Goal: Task Accomplishment & Management: Complete application form

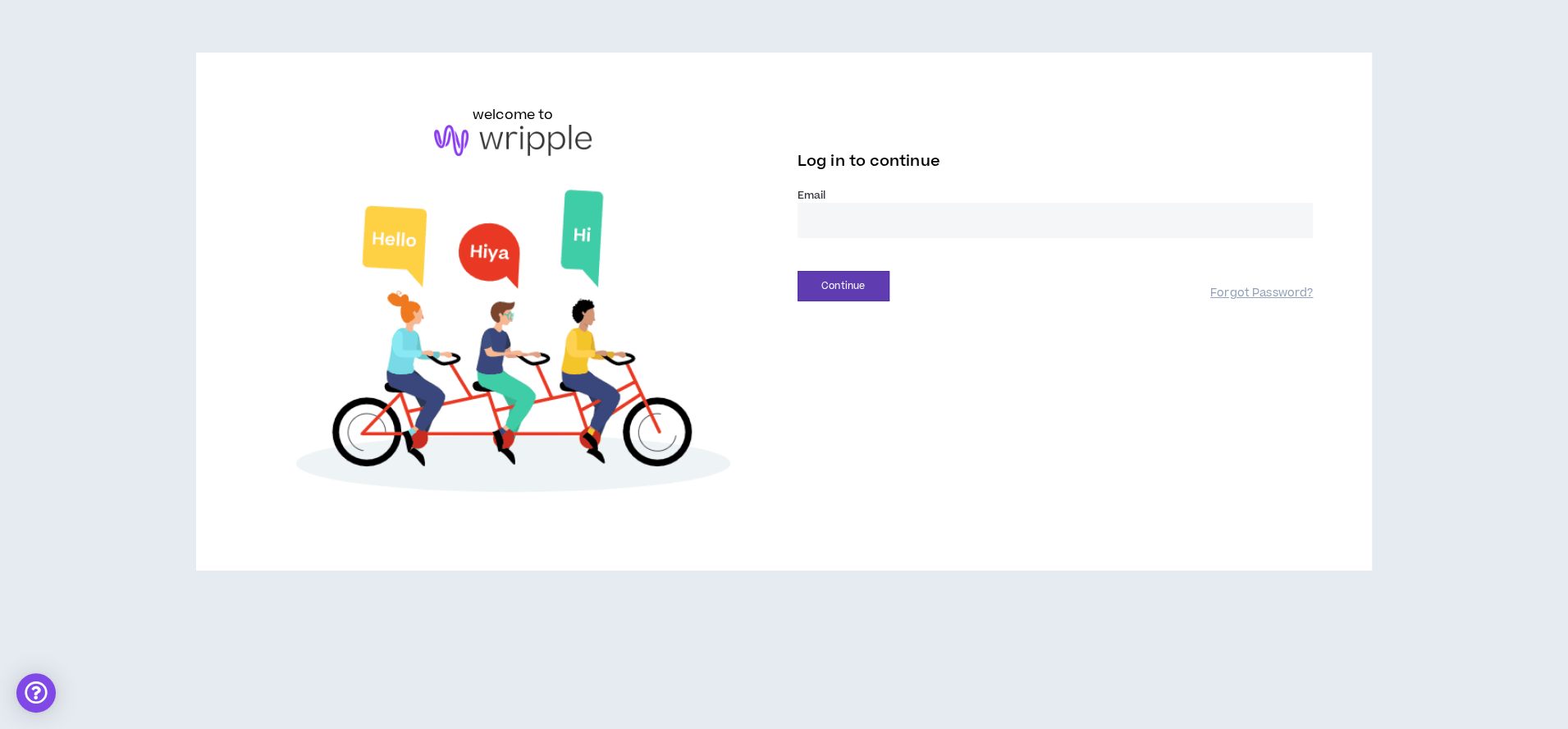
click at [893, 215] on input "email" at bounding box center [1055, 220] width 516 height 36
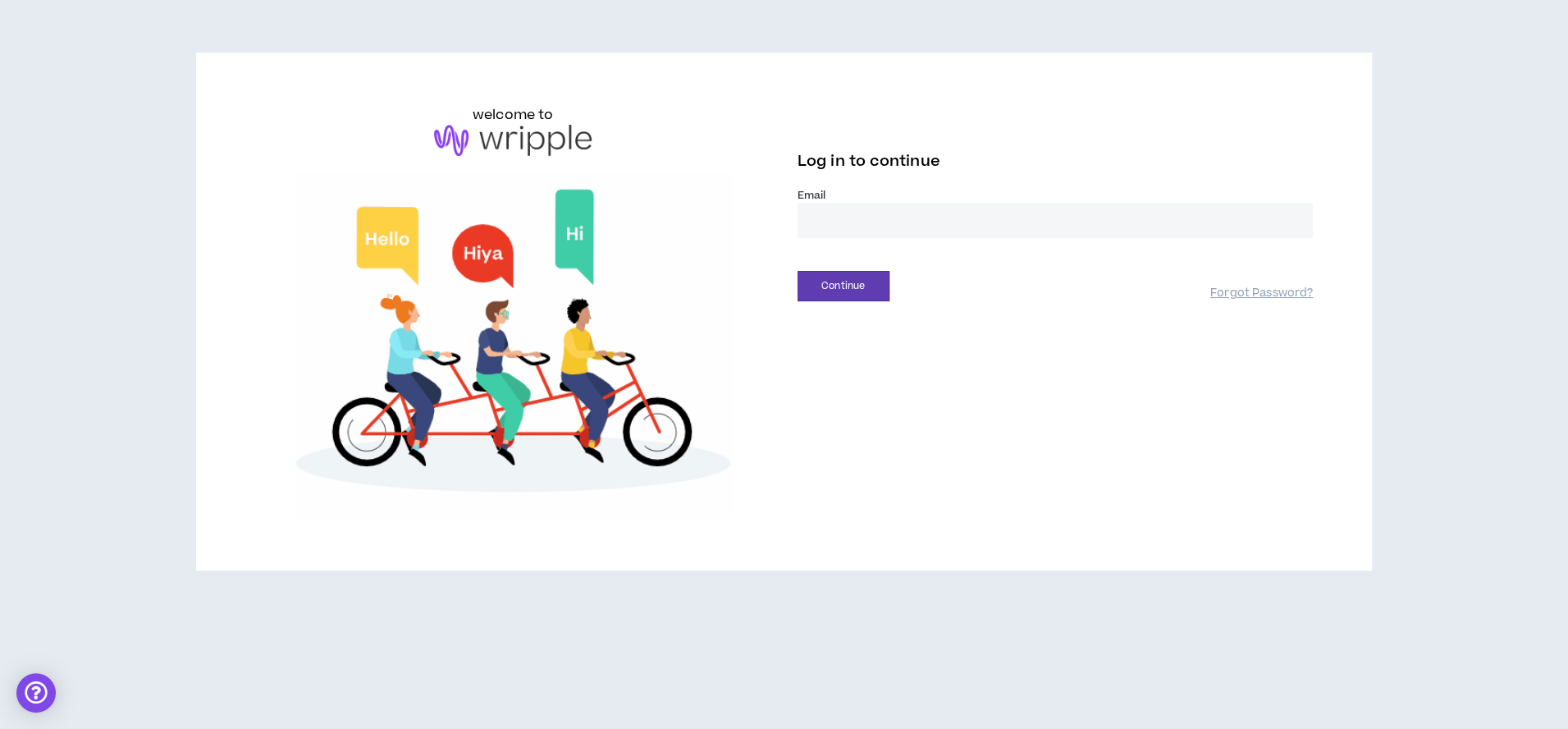
type input "**********"
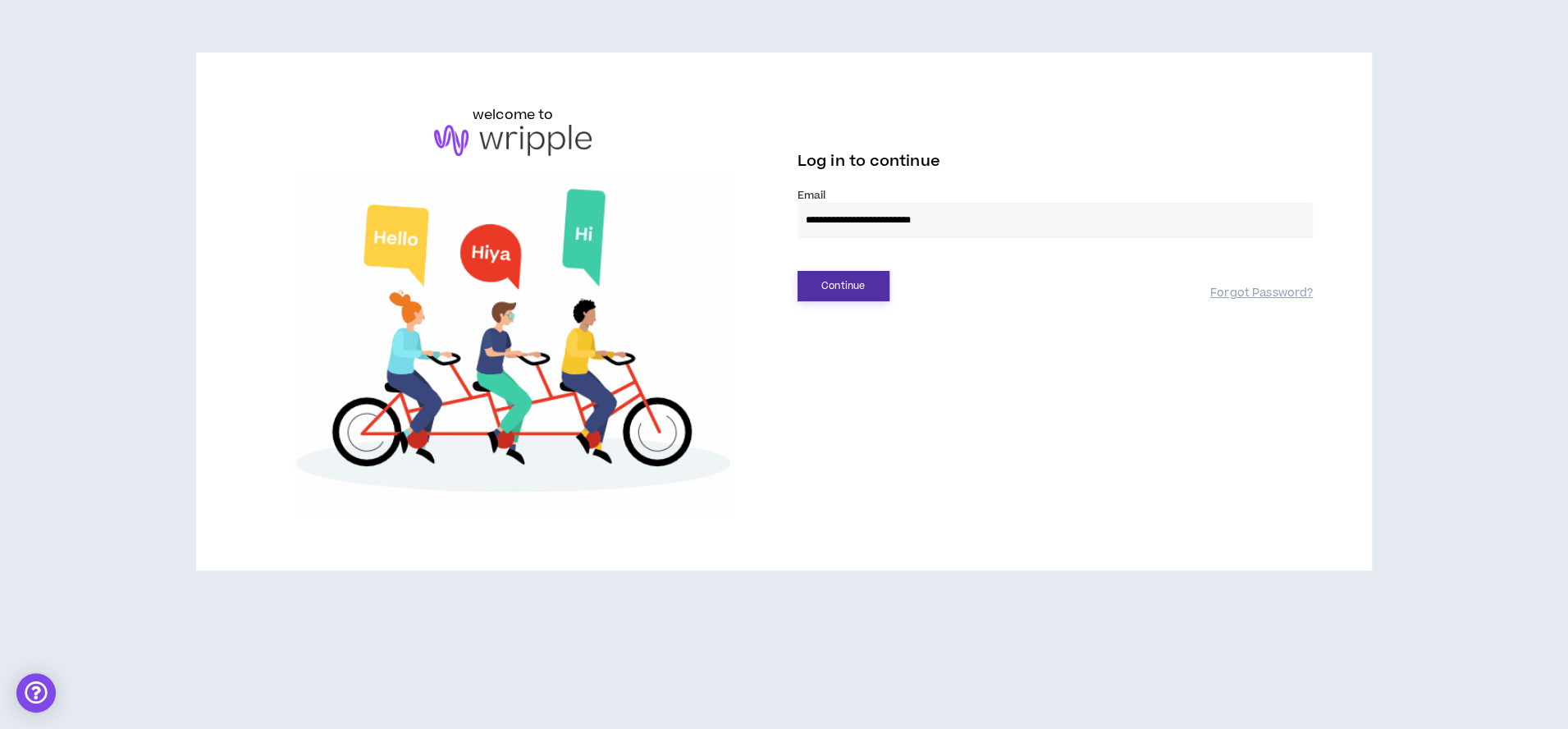
click at [851, 286] on button "Continue" at bounding box center [844, 286] width 92 height 30
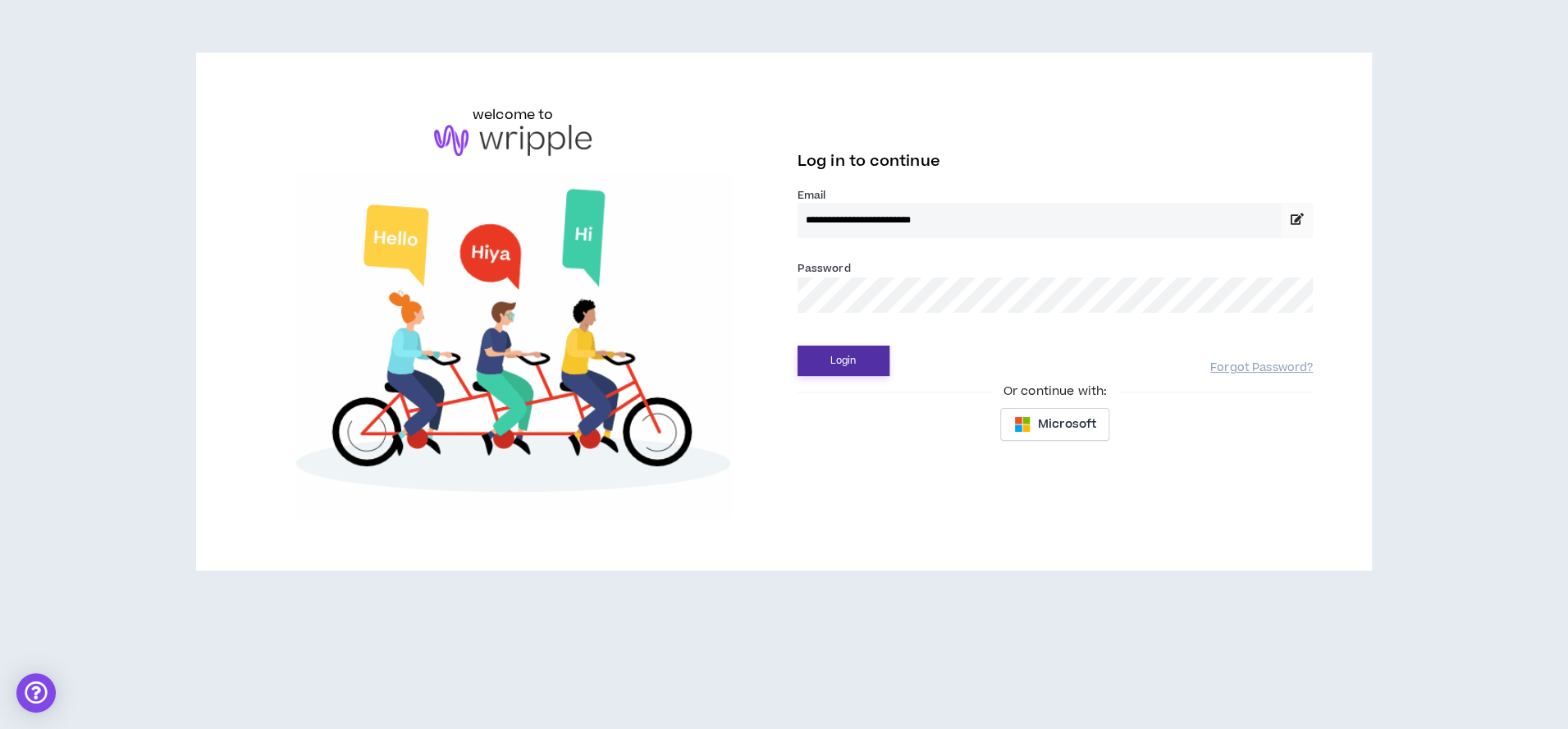
click at [869, 354] on button "Login" at bounding box center [844, 360] width 92 height 30
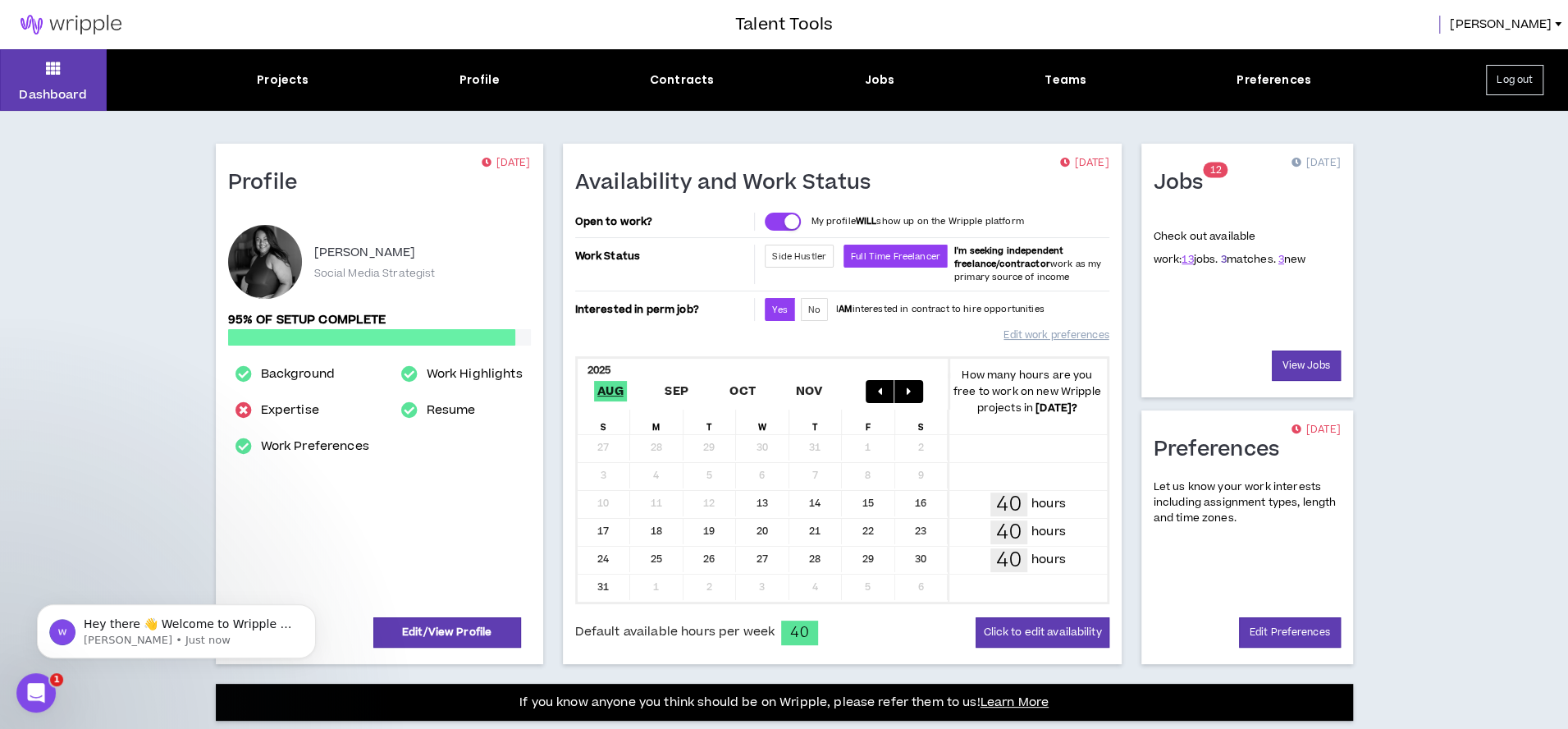
click at [1220, 255] on link "3" at bounding box center [1223, 260] width 6 height 15
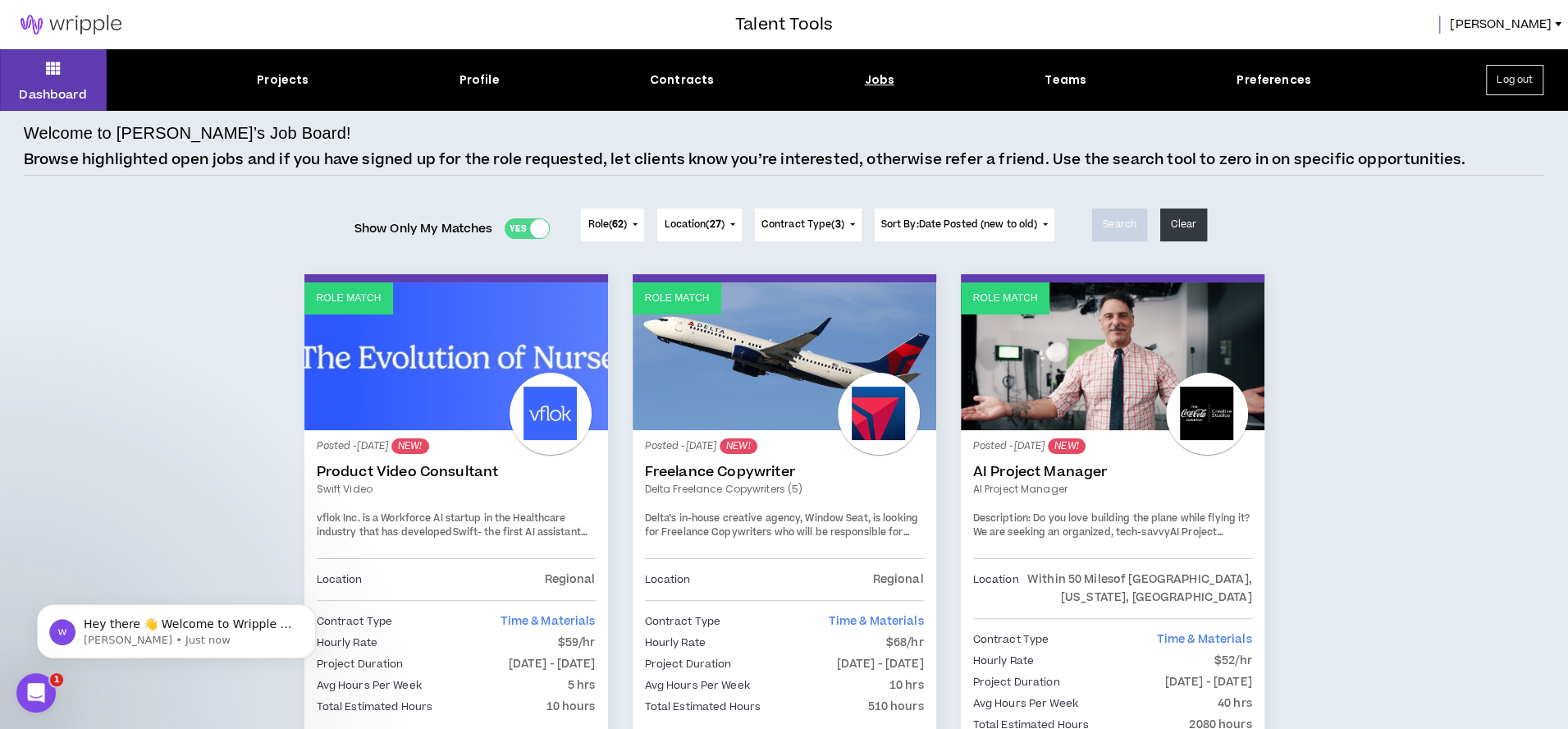
click at [523, 225] on div "Yes No" at bounding box center [527, 229] width 45 height 21
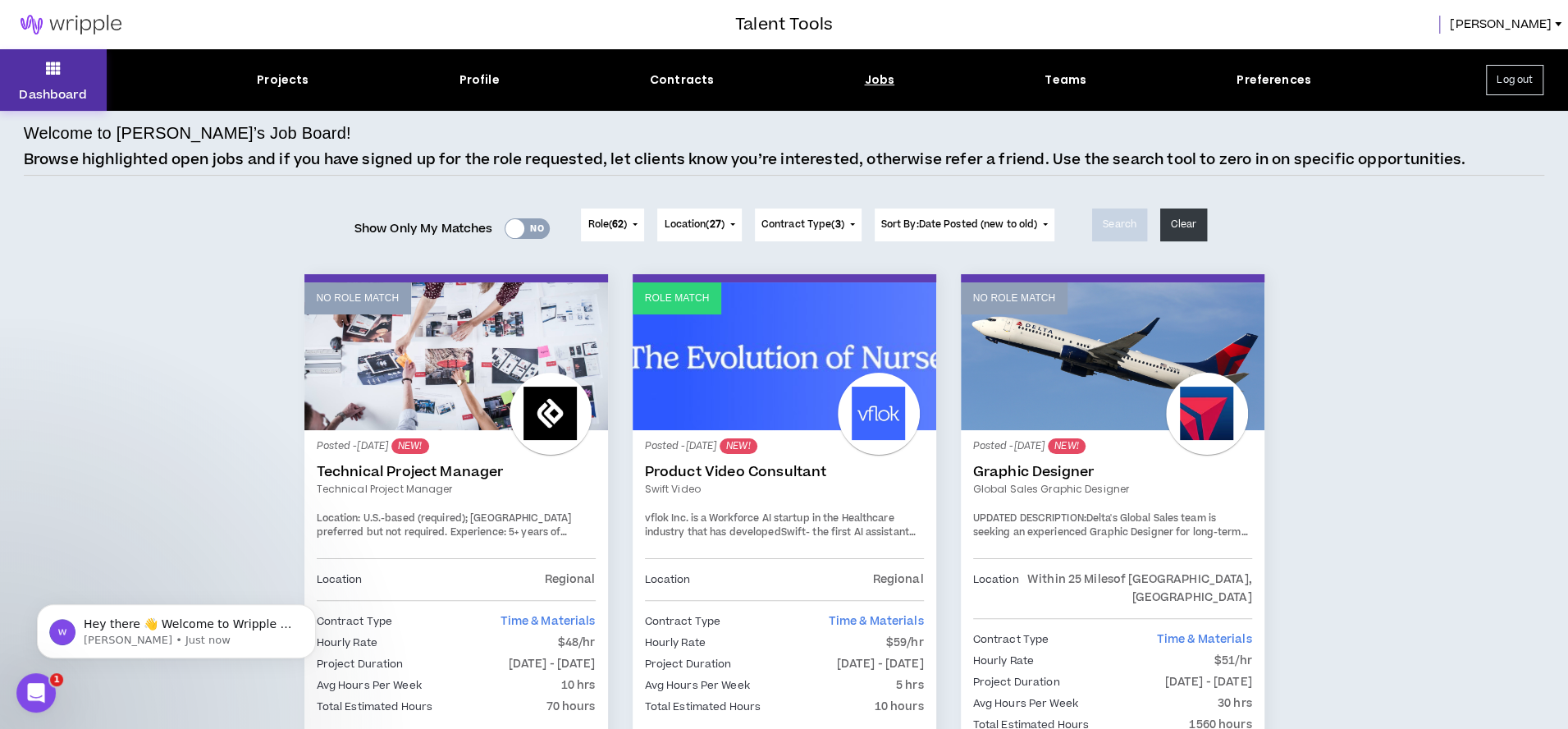
click at [50, 85] on button "Dashboard" at bounding box center [53, 79] width 106 height 61
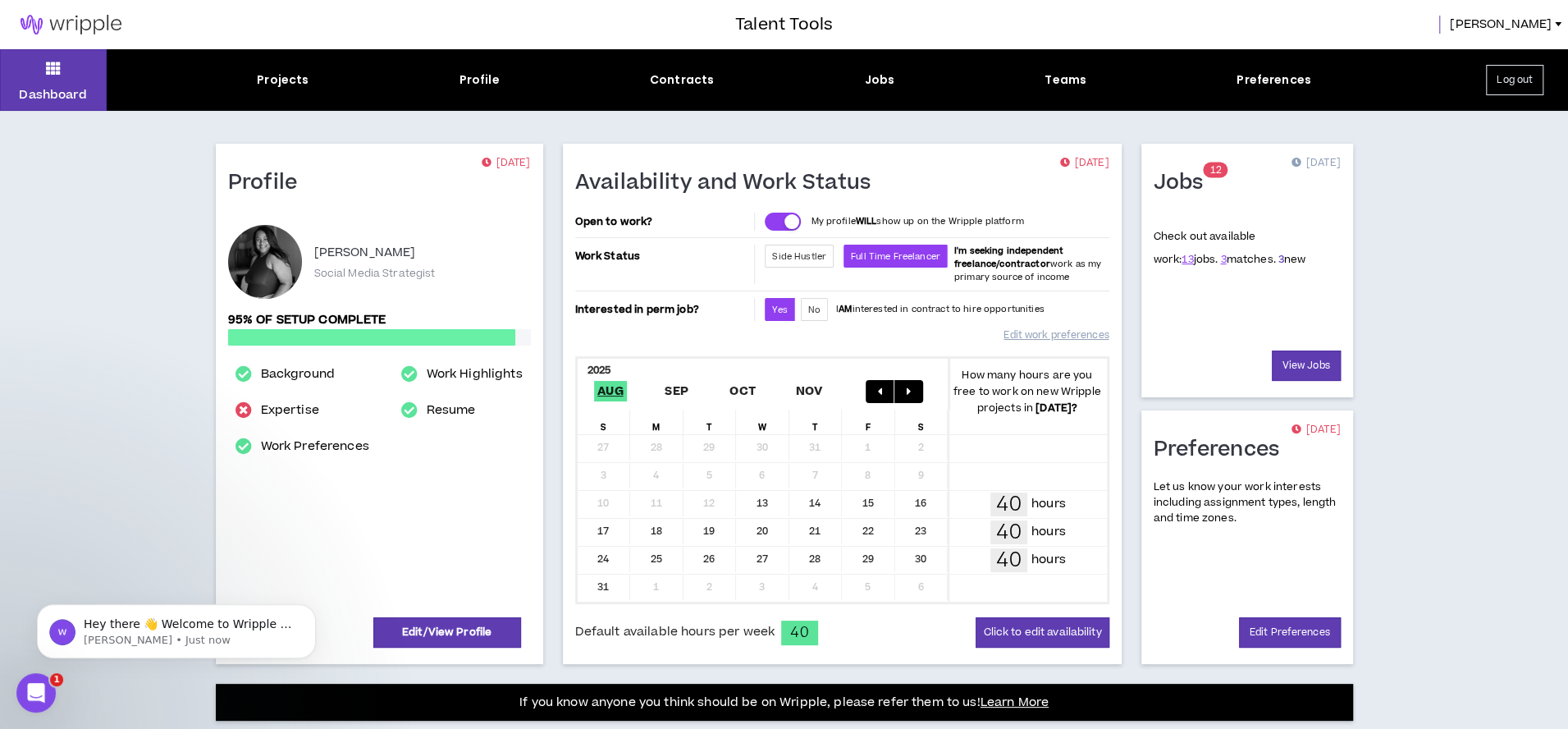
click at [1278, 258] on link "3" at bounding box center [1281, 260] width 6 height 15
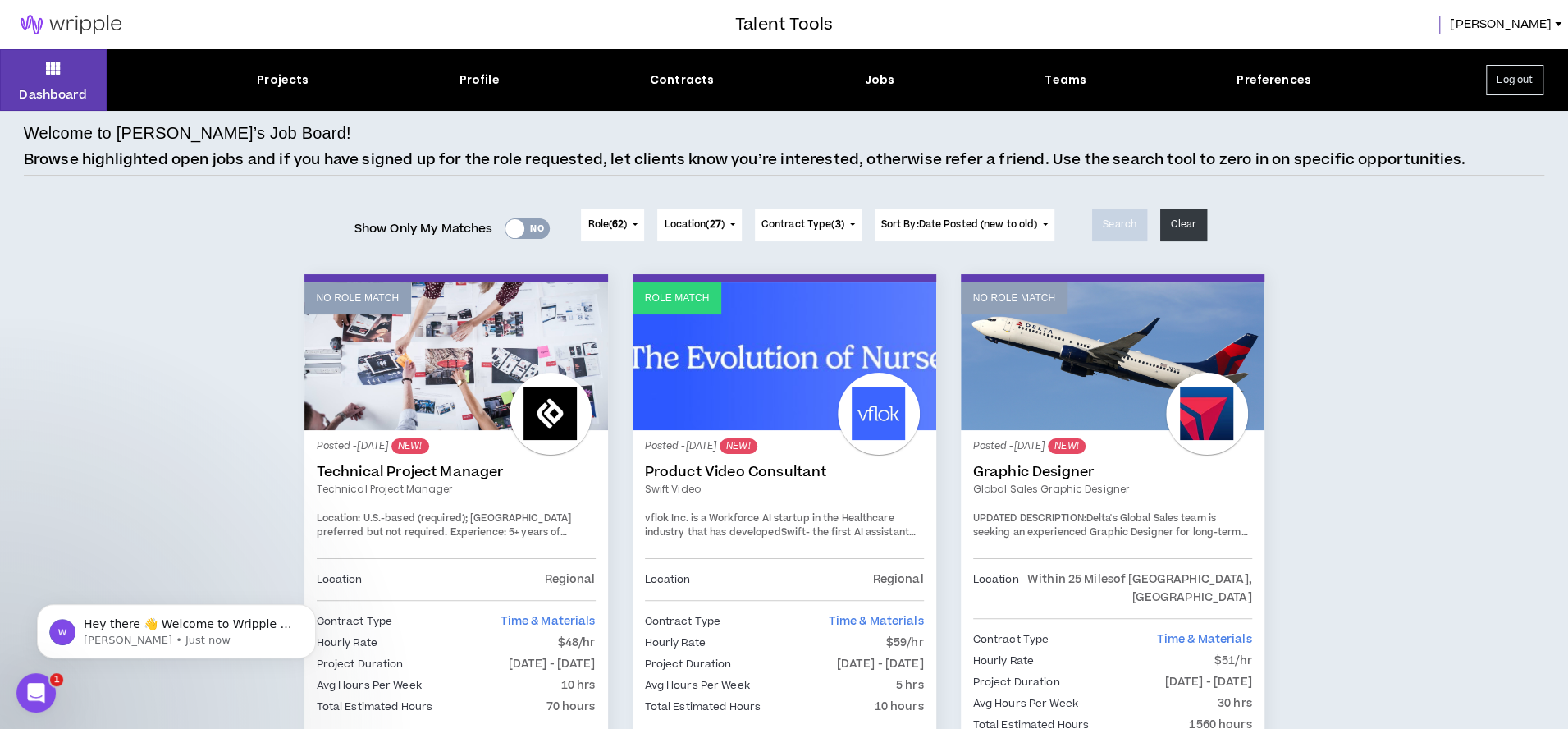
click at [609, 229] on span "Role ( 62 )" at bounding box center [608, 225] width 40 height 15
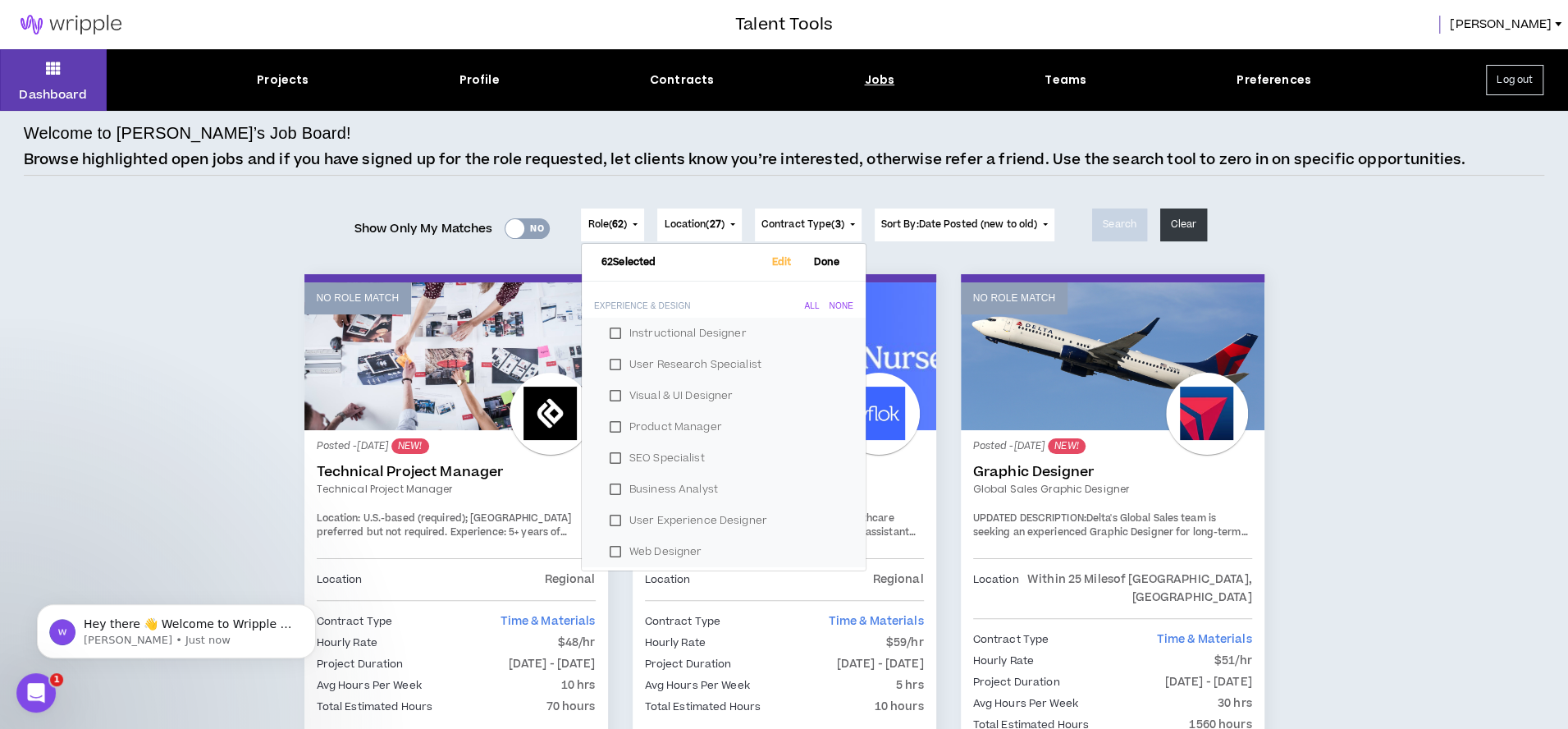
click at [609, 229] on span "Role ( 62 )" at bounding box center [608, 225] width 40 height 15
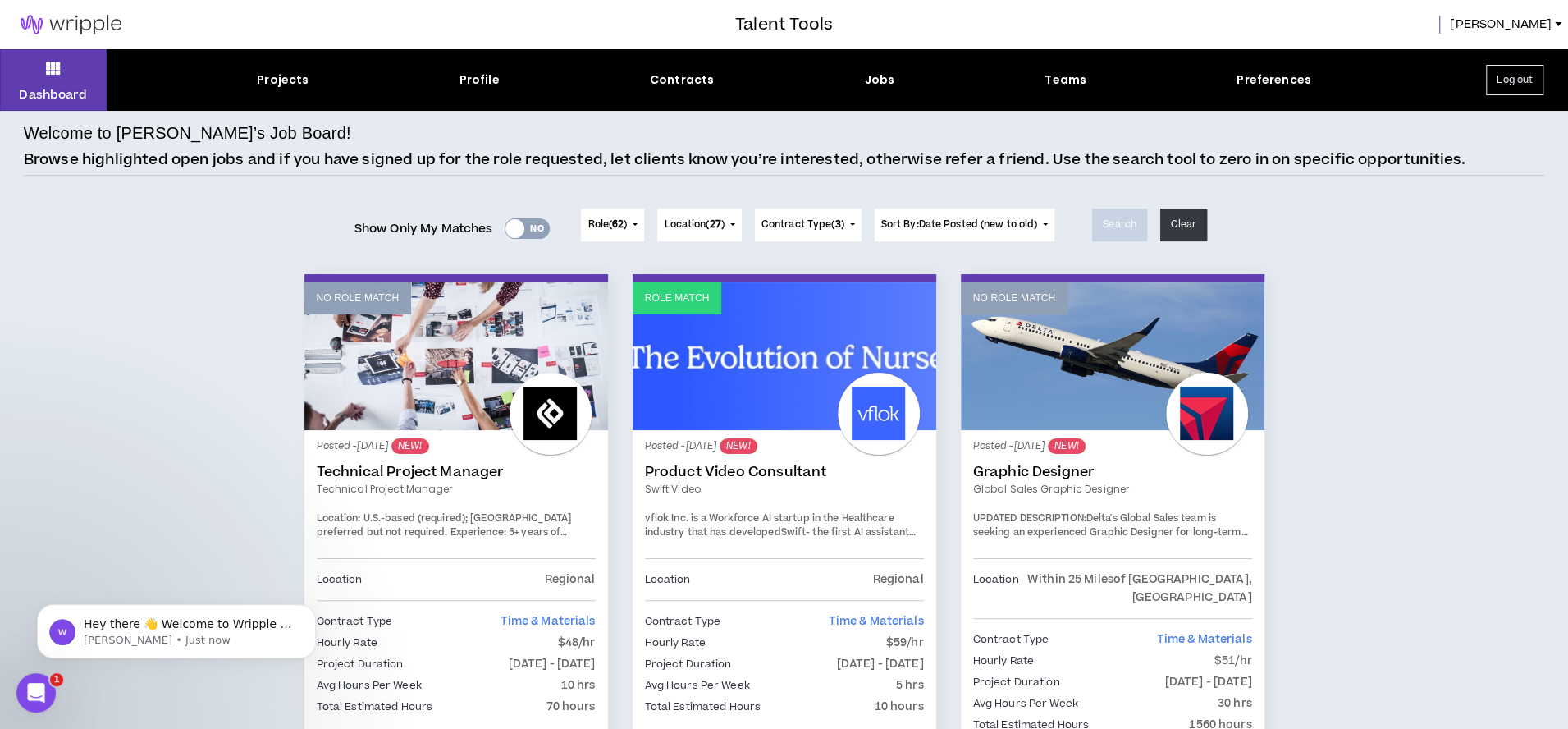
click at [818, 234] on button "Contract Type ( 3 )" at bounding box center [808, 225] width 106 height 33
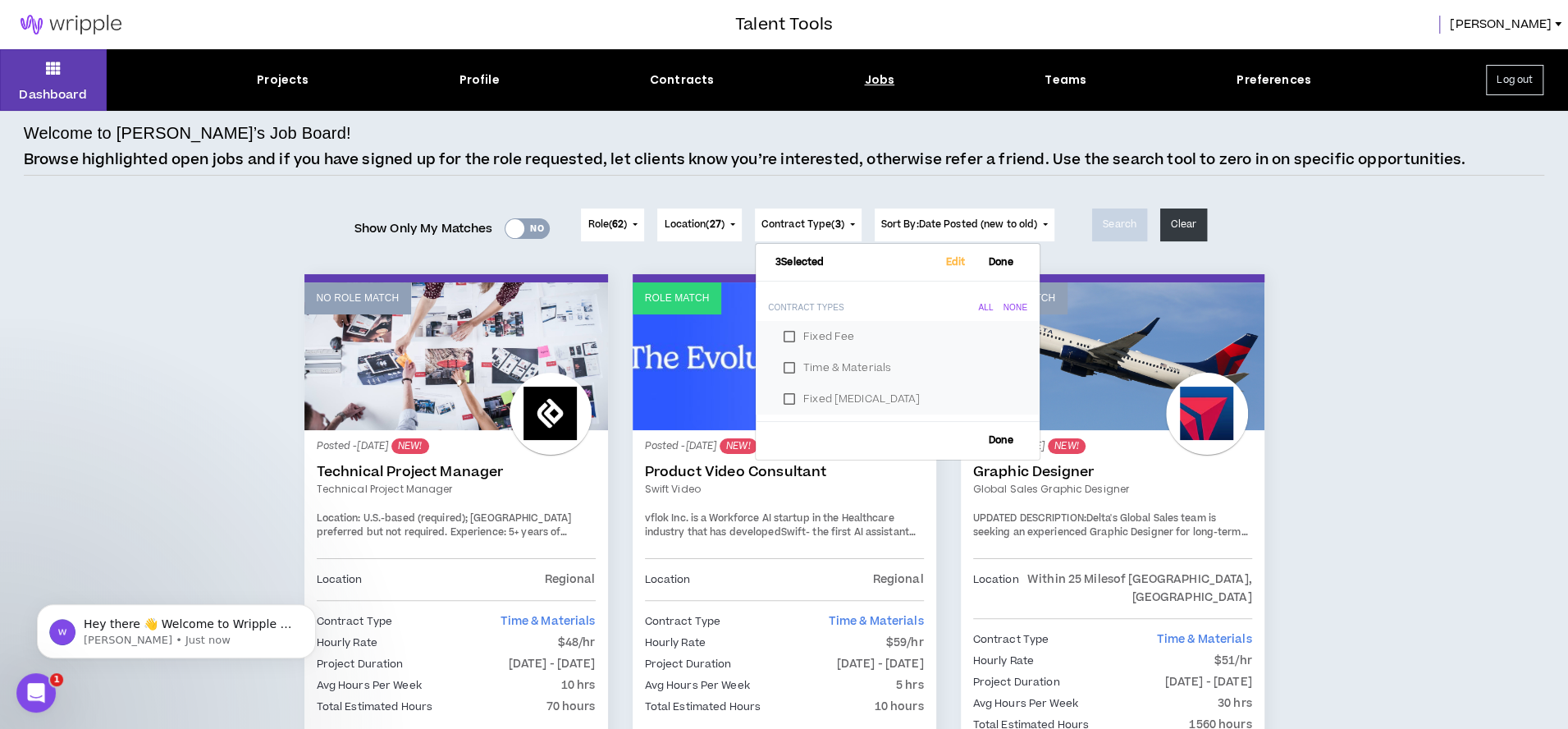
click at [818, 234] on button "Contract Type ( 3 )" at bounding box center [808, 225] width 106 height 33
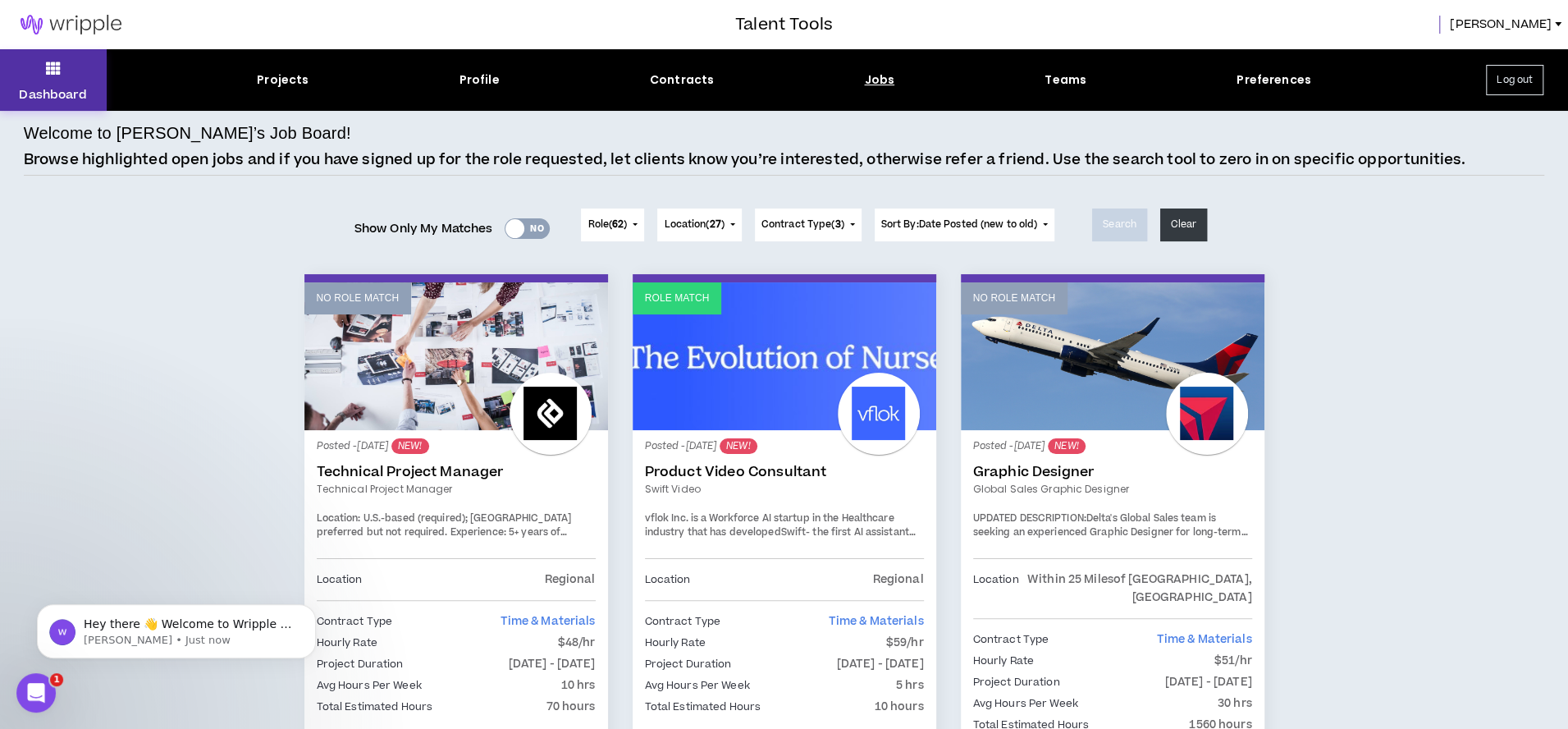
click at [74, 93] on p "Dashboard" at bounding box center [53, 95] width 68 height 17
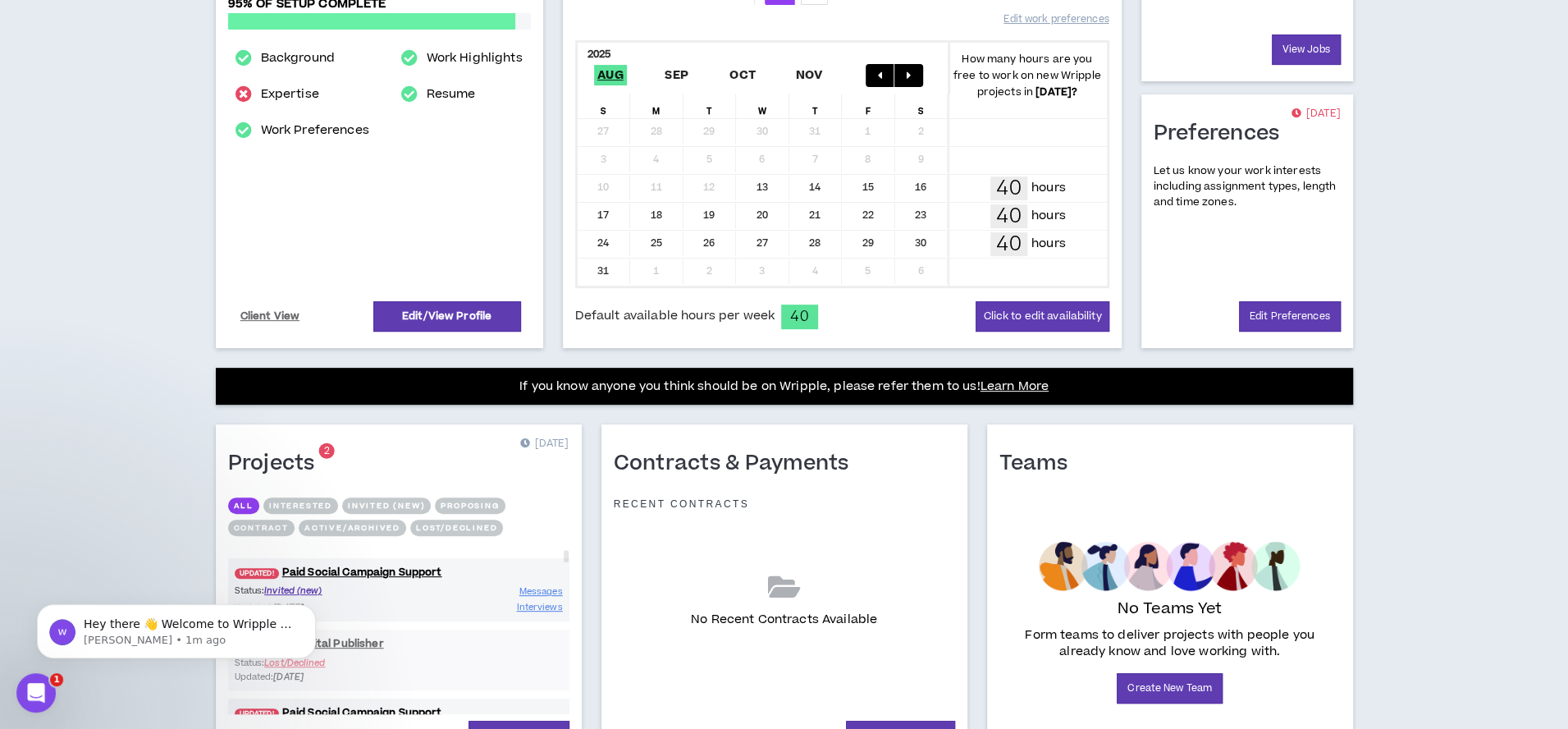
scroll to position [403, 0]
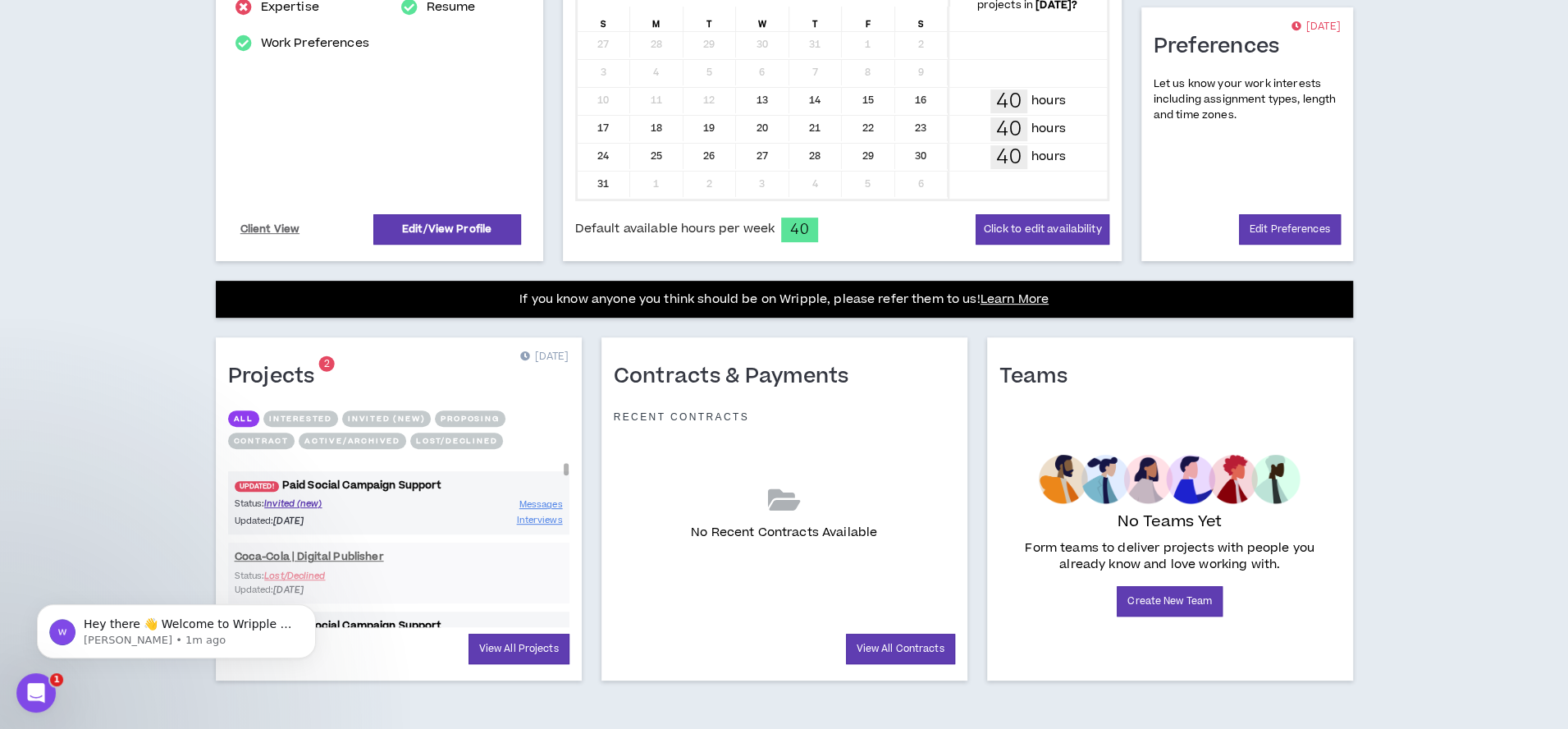
click at [398, 479] on link "UPDATED! Paid Social Campaign Support" at bounding box center [399, 485] width 341 height 16
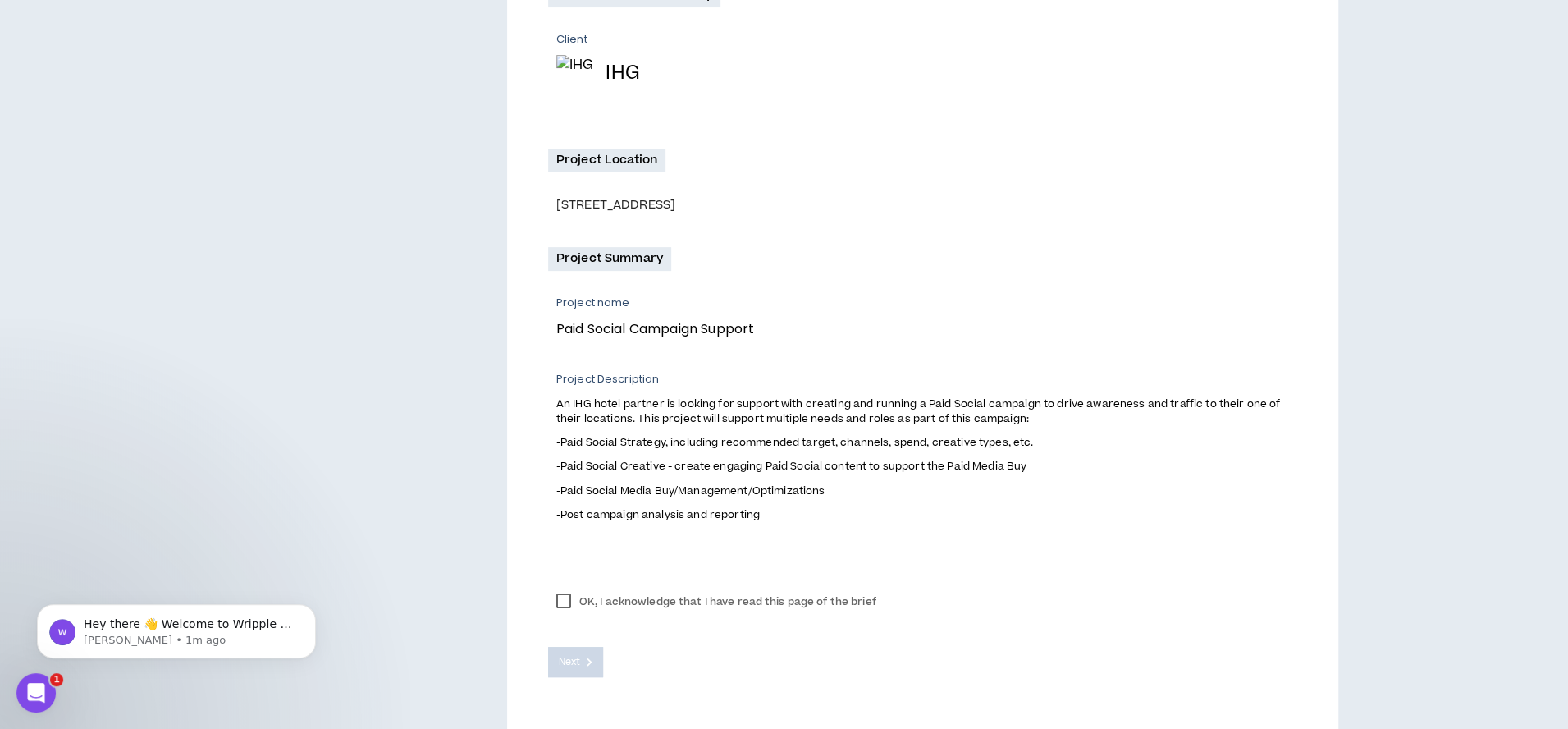
scroll to position [401, 0]
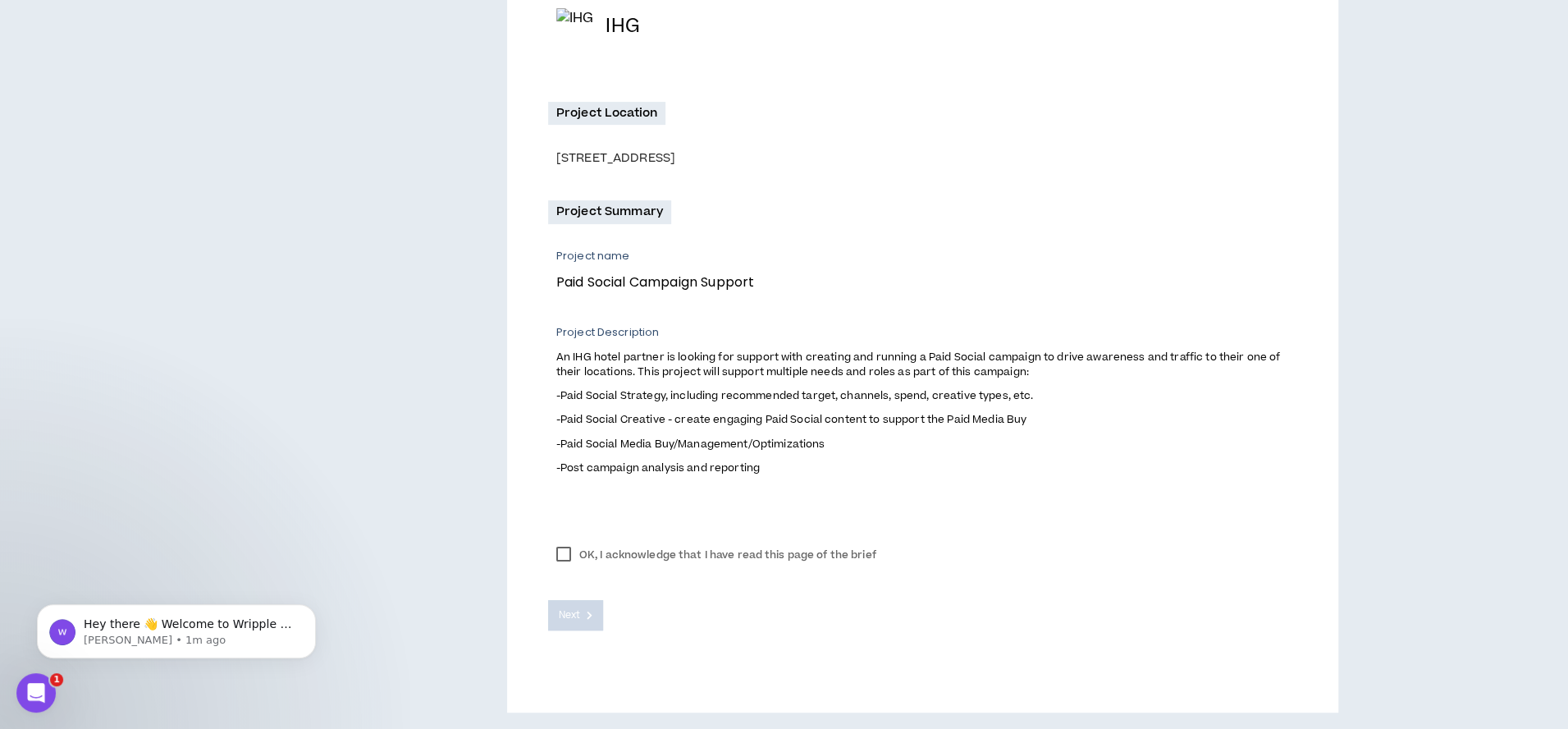
click at [566, 552] on label "OK, I acknowledge that I have read this page of the brief" at bounding box center [717, 555] width 337 height 24
click at [580, 617] on button "Next" at bounding box center [576, 615] width 55 height 30
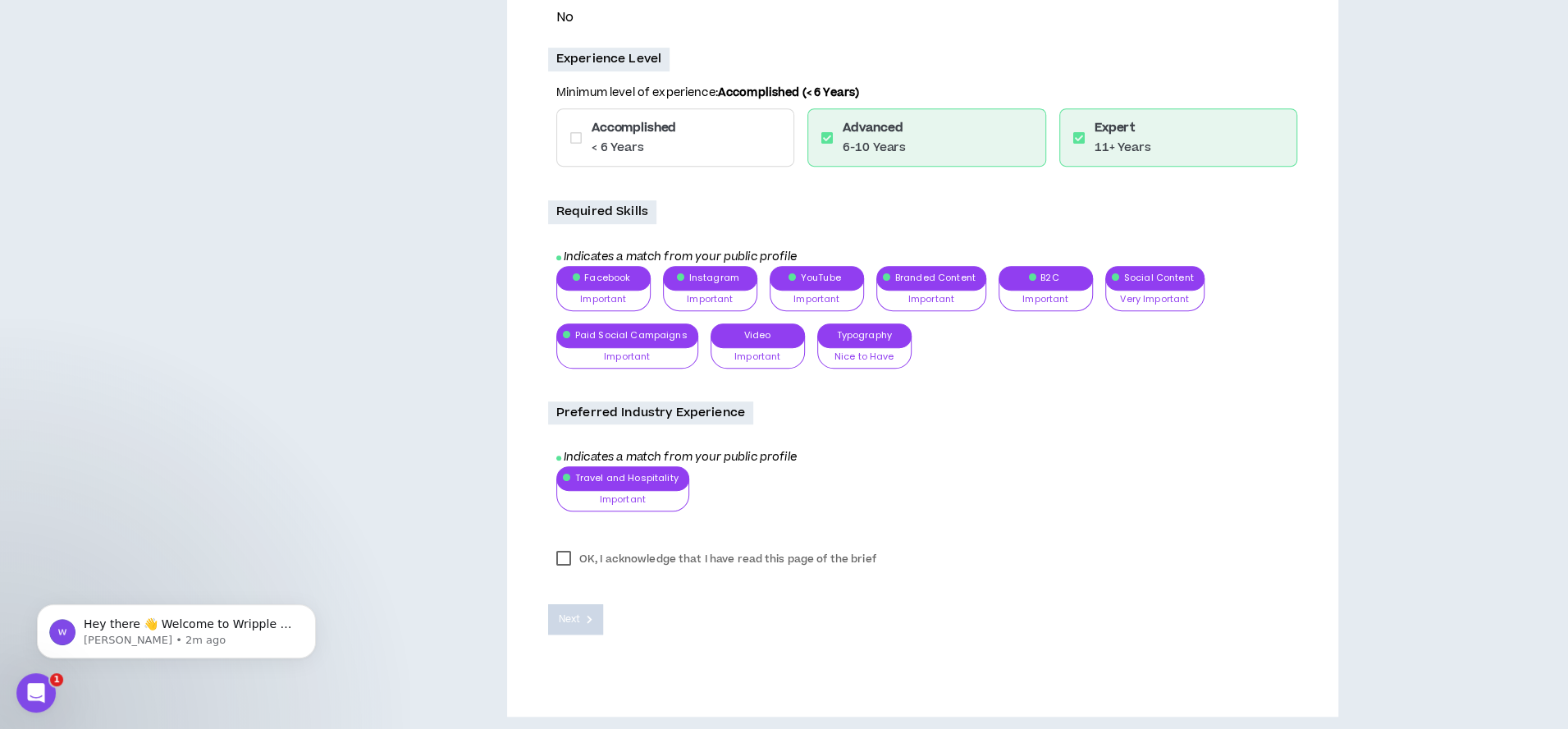
scroll to position [537, 0]
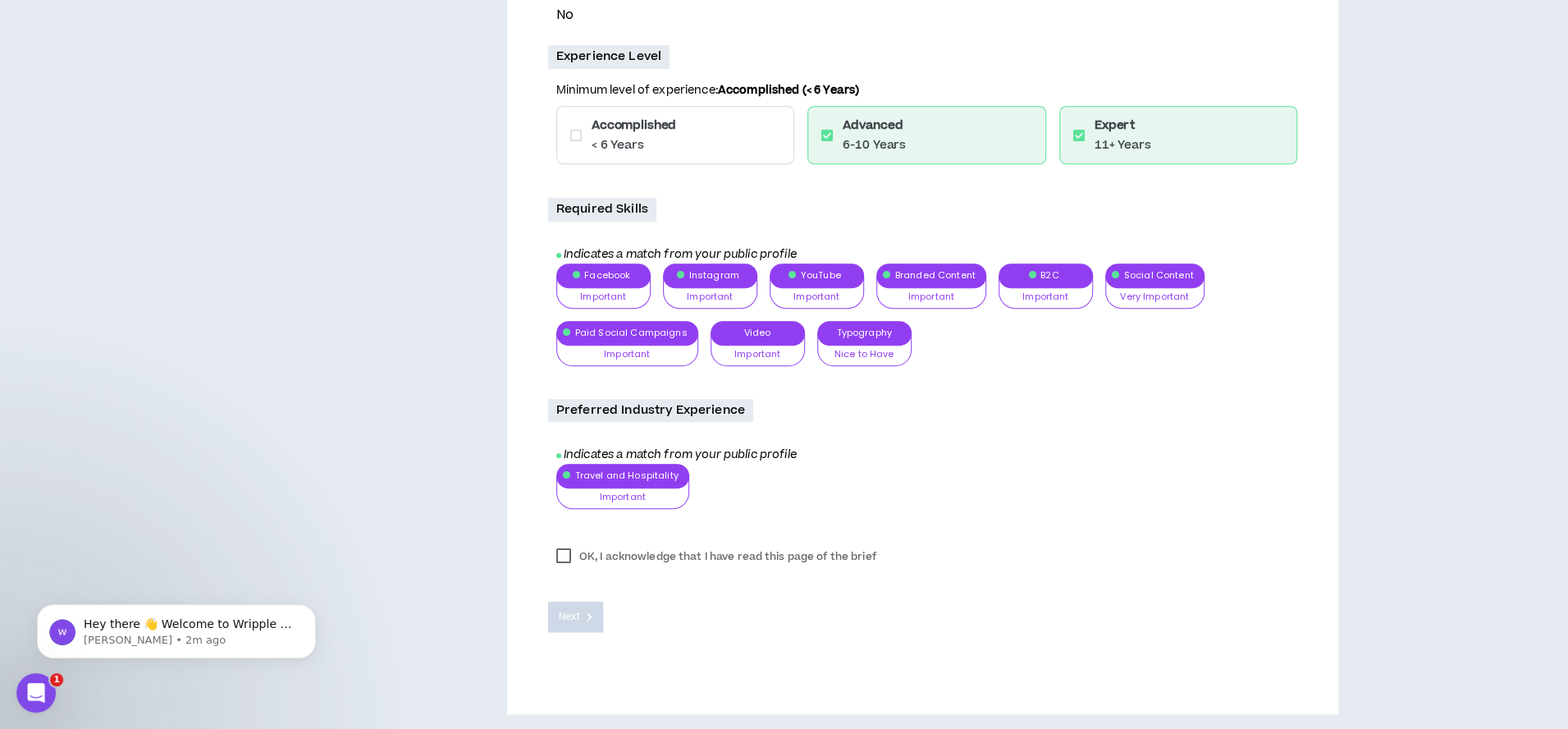
click at [562, 559] on label "OK, I acknowledge that I have read this page of the brief" at bounding box center [717, 556] width 337 height 24
click at [593, 611] on button "Next" at bounding box center [576, 616] width 55 height 30
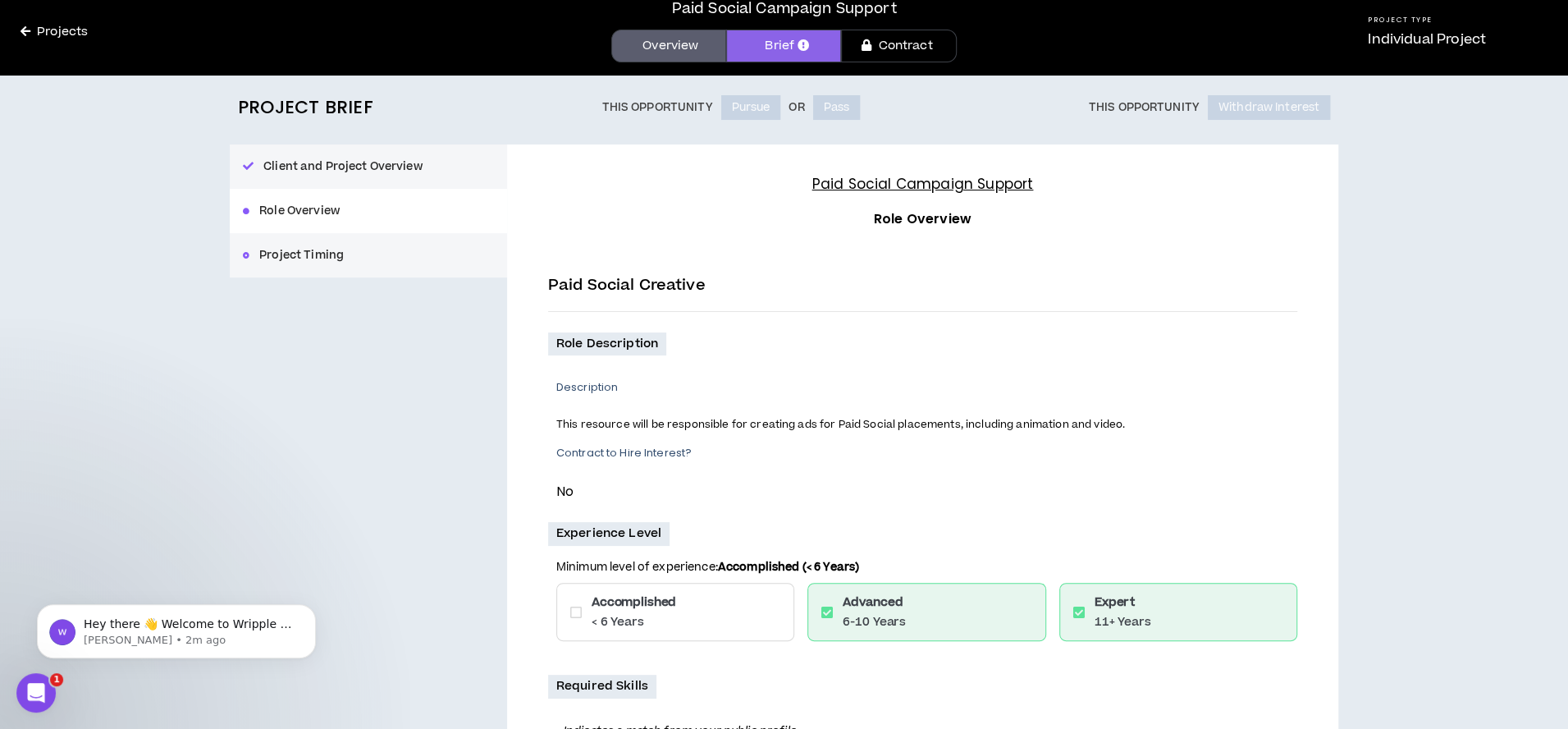
scroll to position [53, 0]
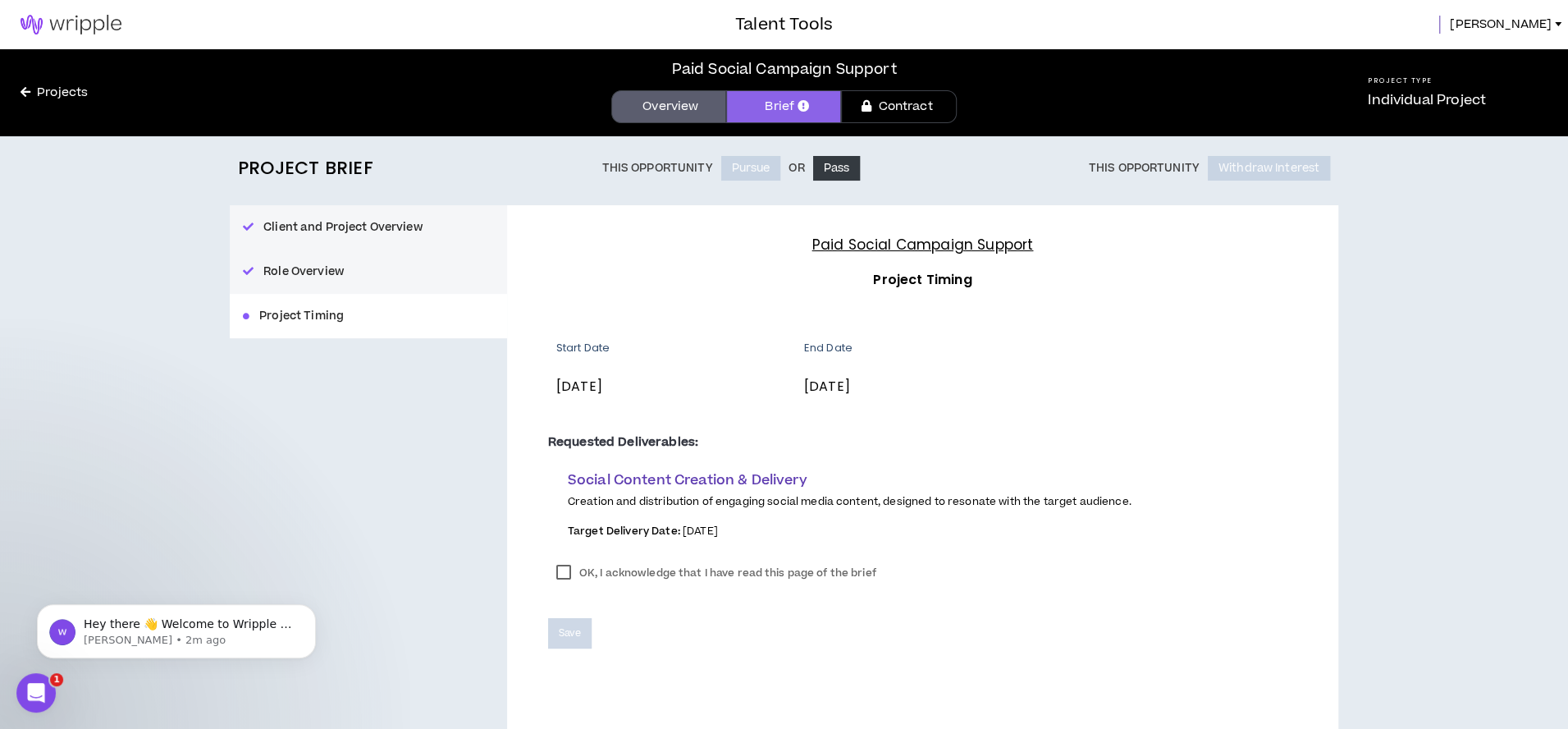
click at [407, 223] on button "Client and Project Overview" at bounding box center [368, 227] width 277 height 44
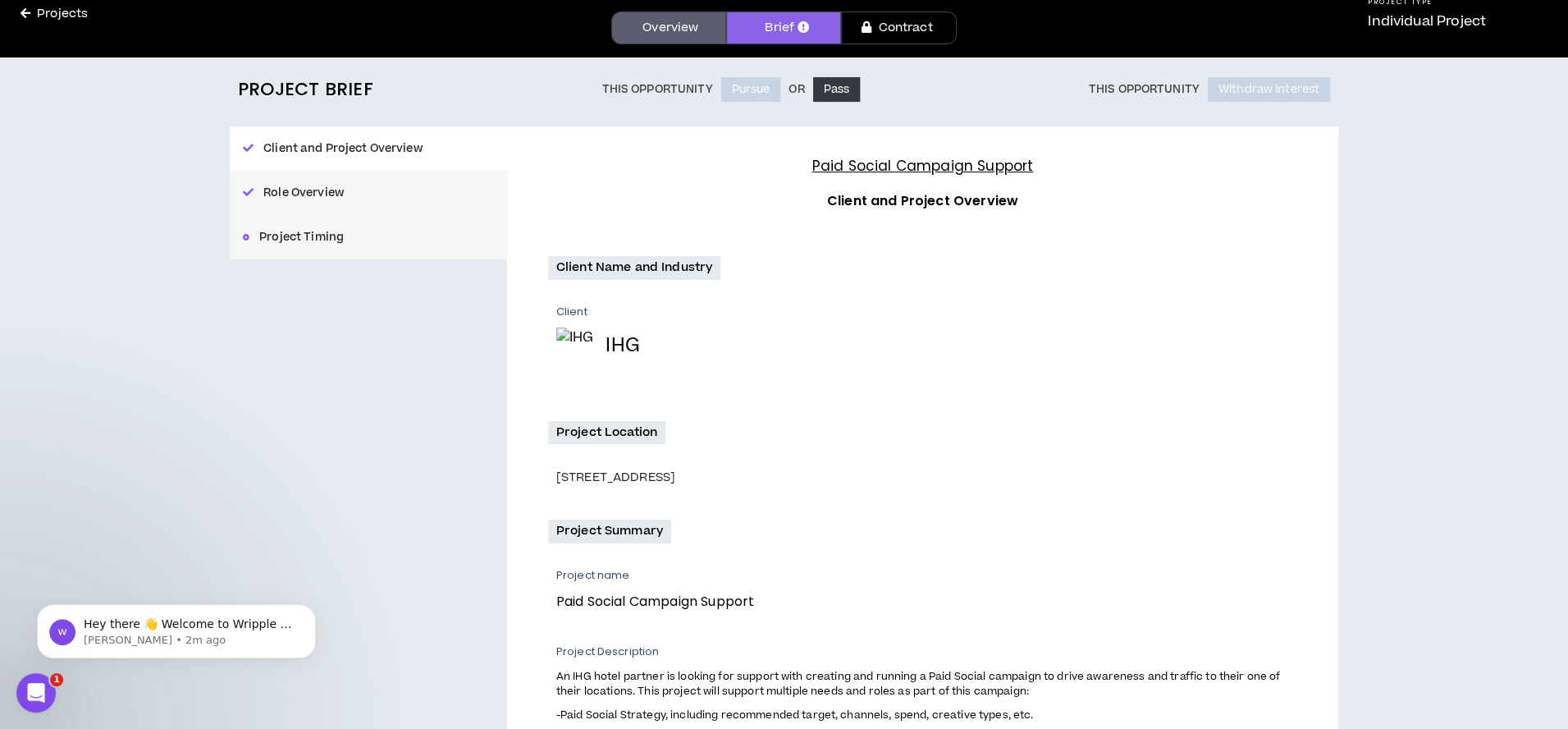
scroll to position [49, 0]
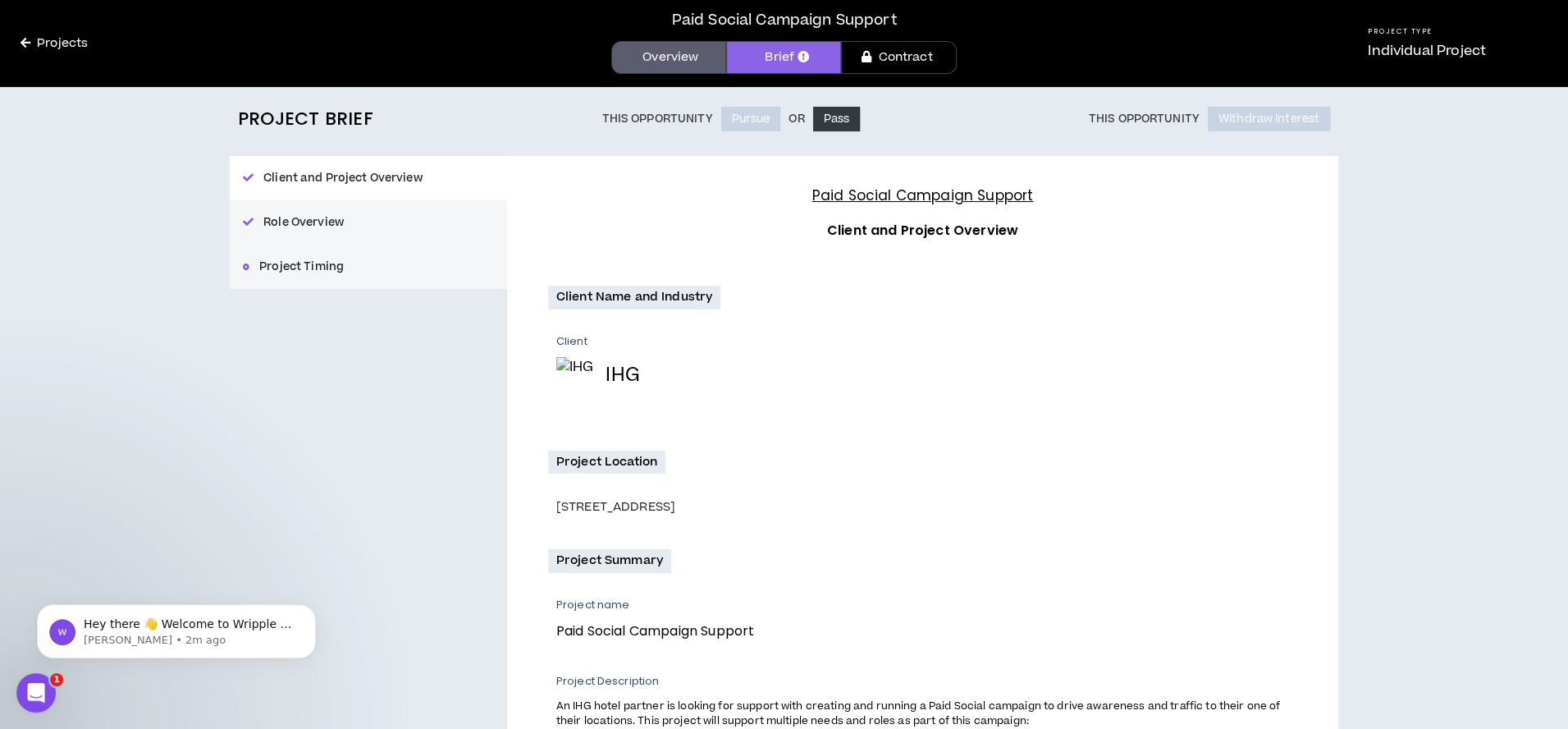
click at [309, 224] on button "Role Overview" at bounding box center [368, 222] width 277 height 44
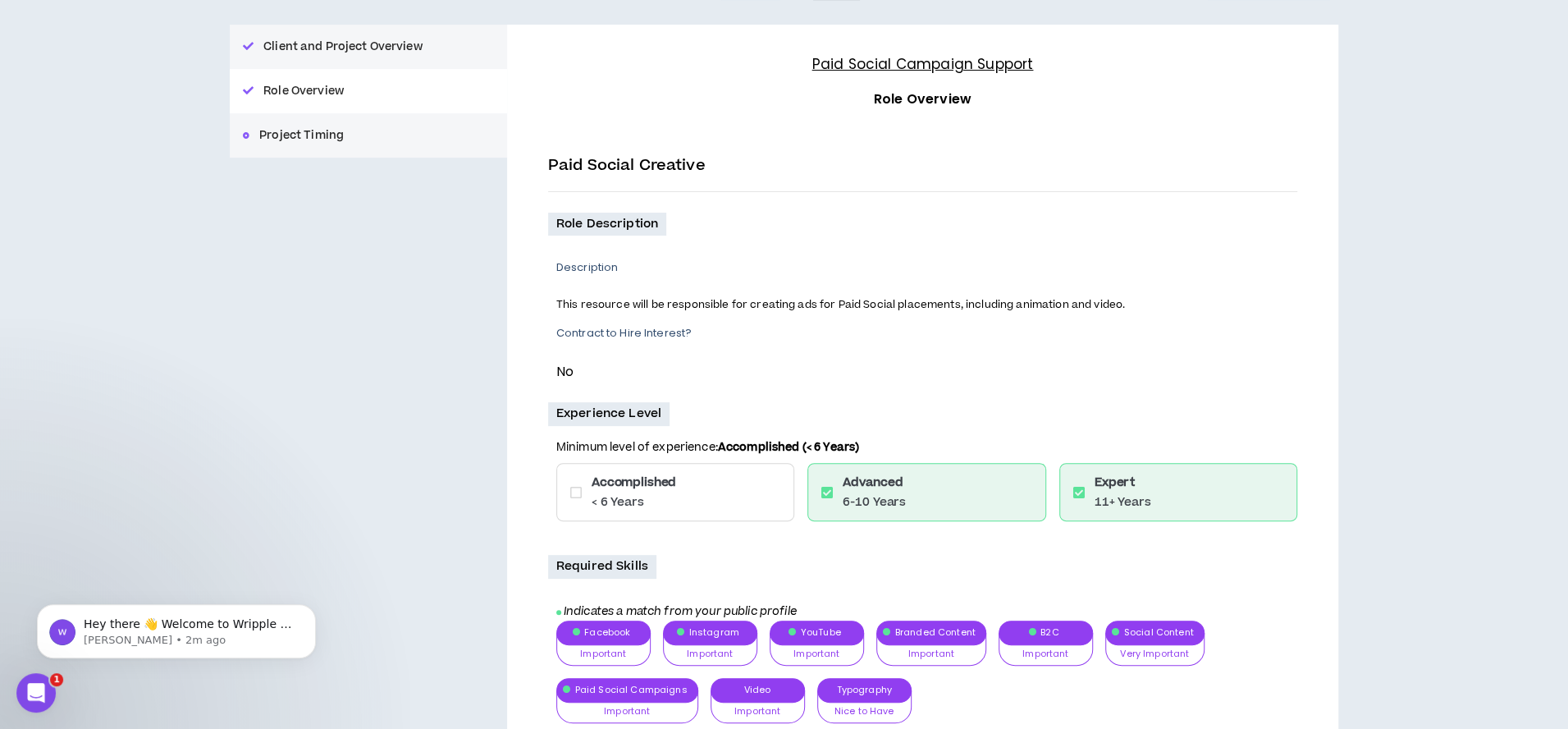
scroll to position [537, 0]
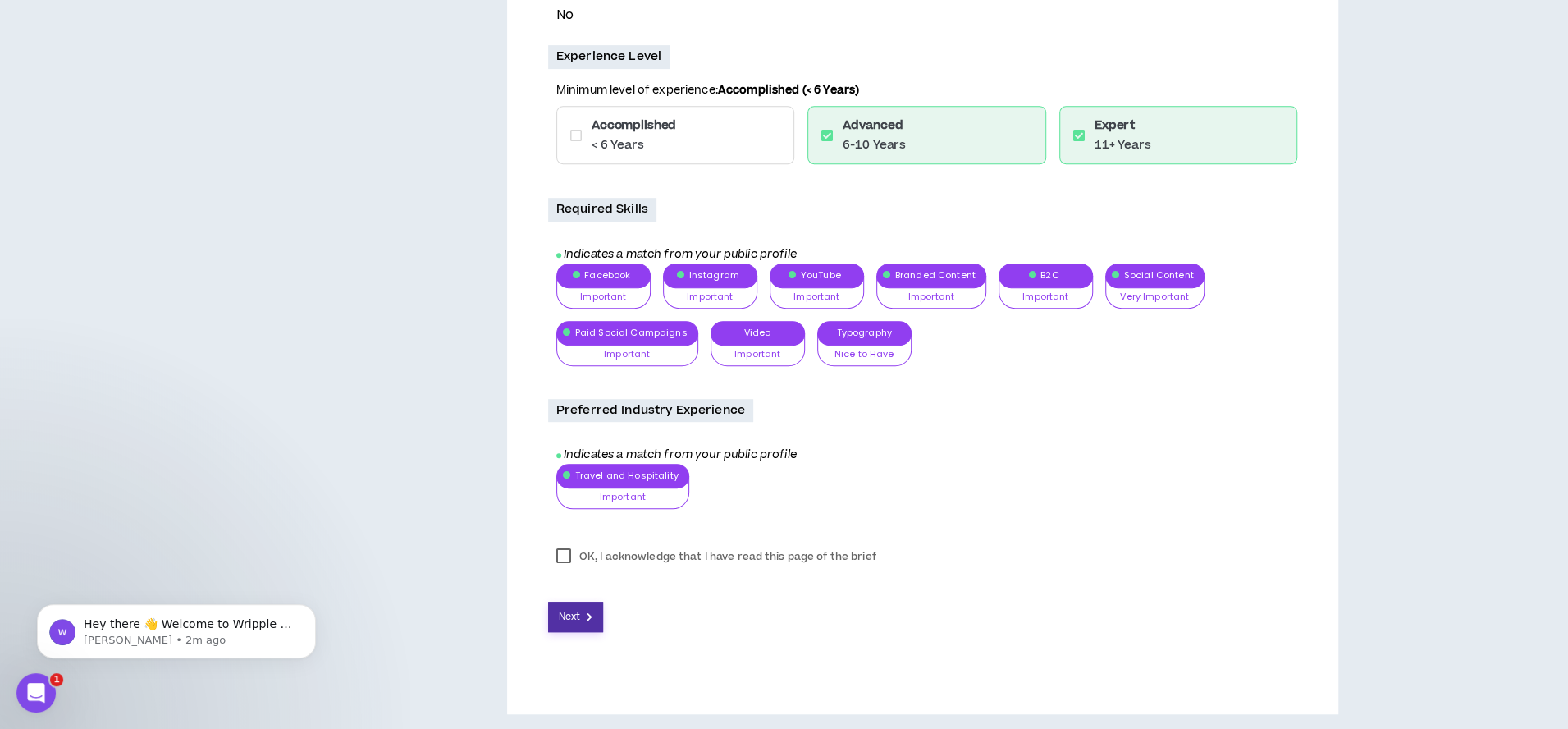
click at [562, 615] on span "Next" at bounding box center [569, 616] width 22 height 16
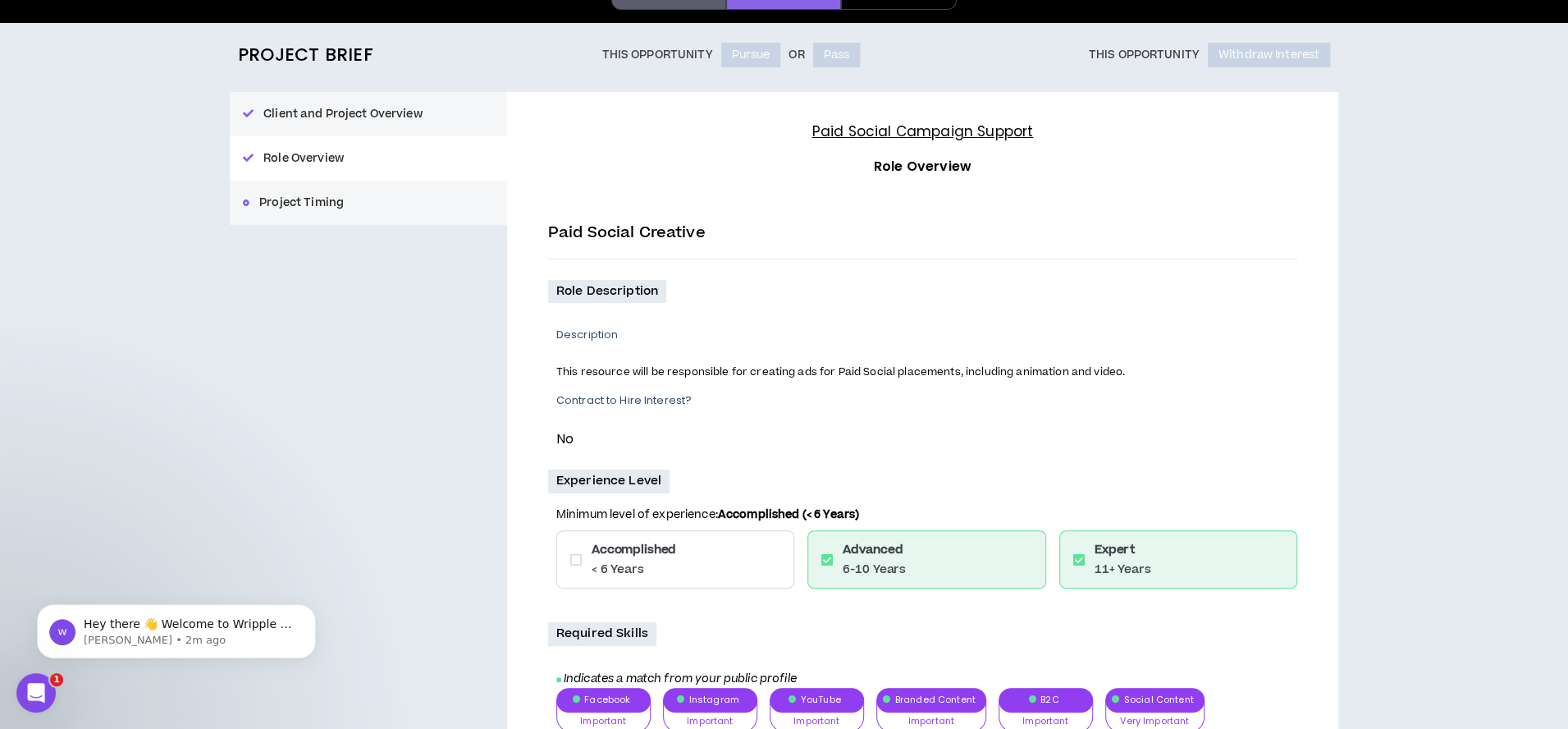
scroll to position [92, 0]
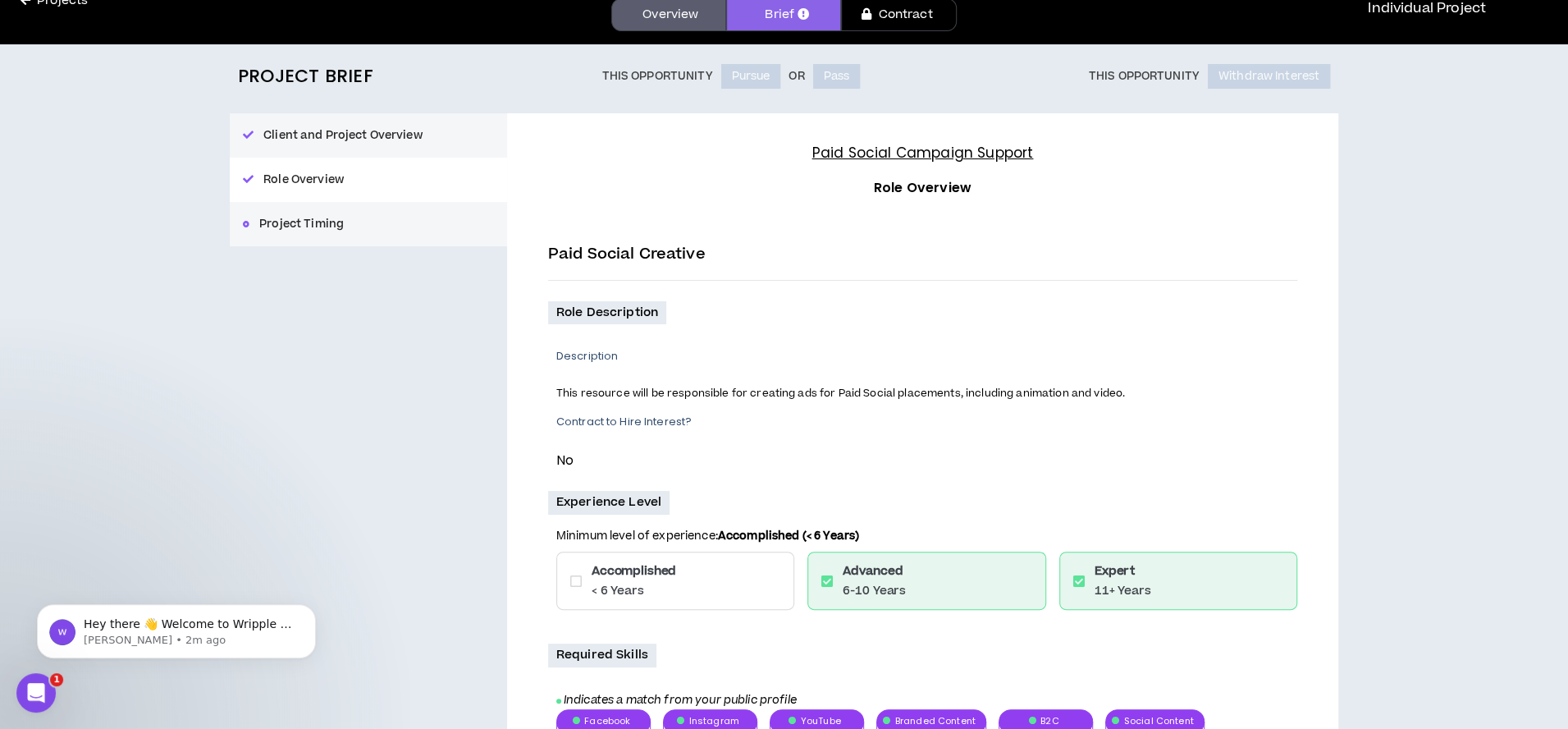
click at [320, 222] on div "Client and Project Overview Role Overview Project Timing" at bounding box center [368, 179] width 277 height 133
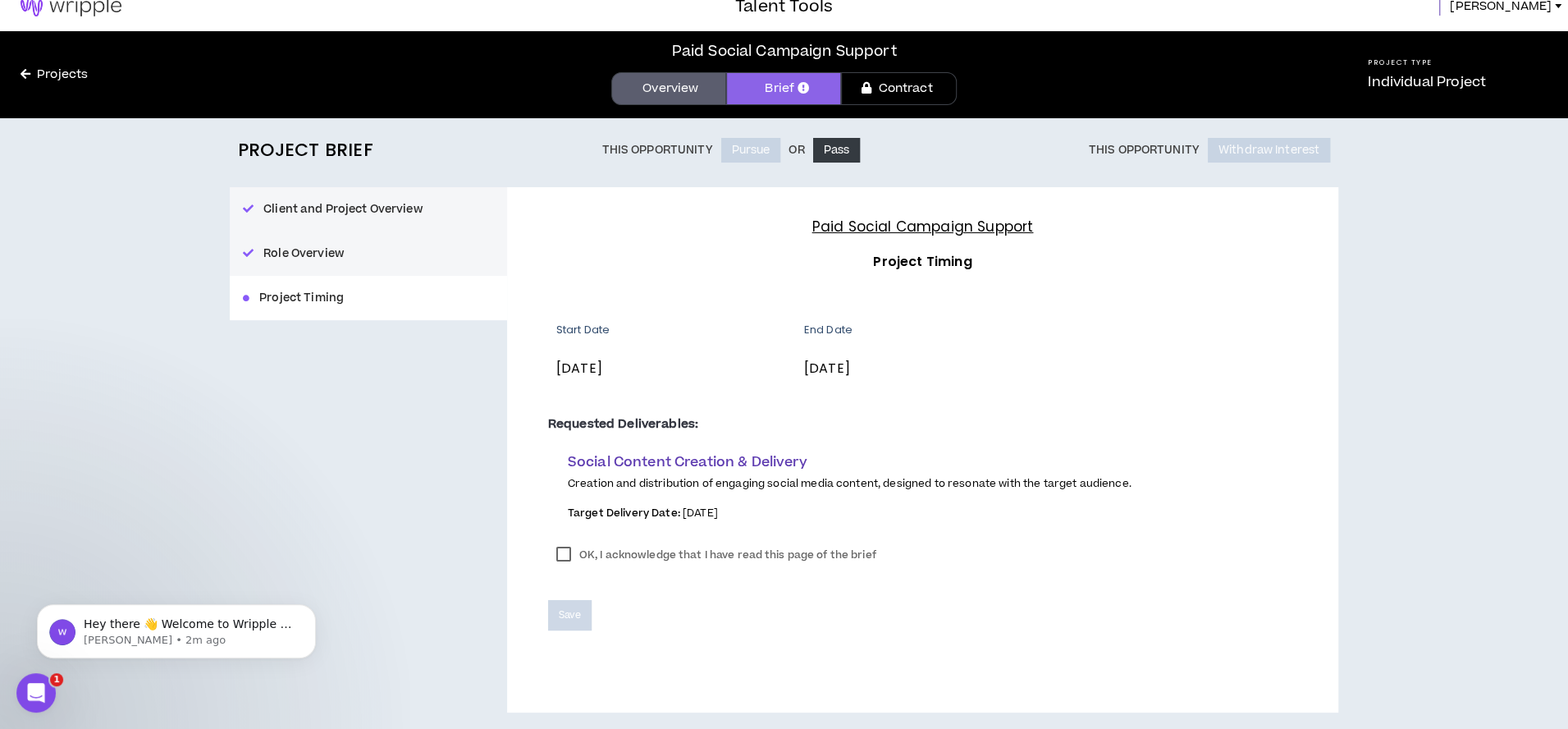
scroll to position [16, 0]
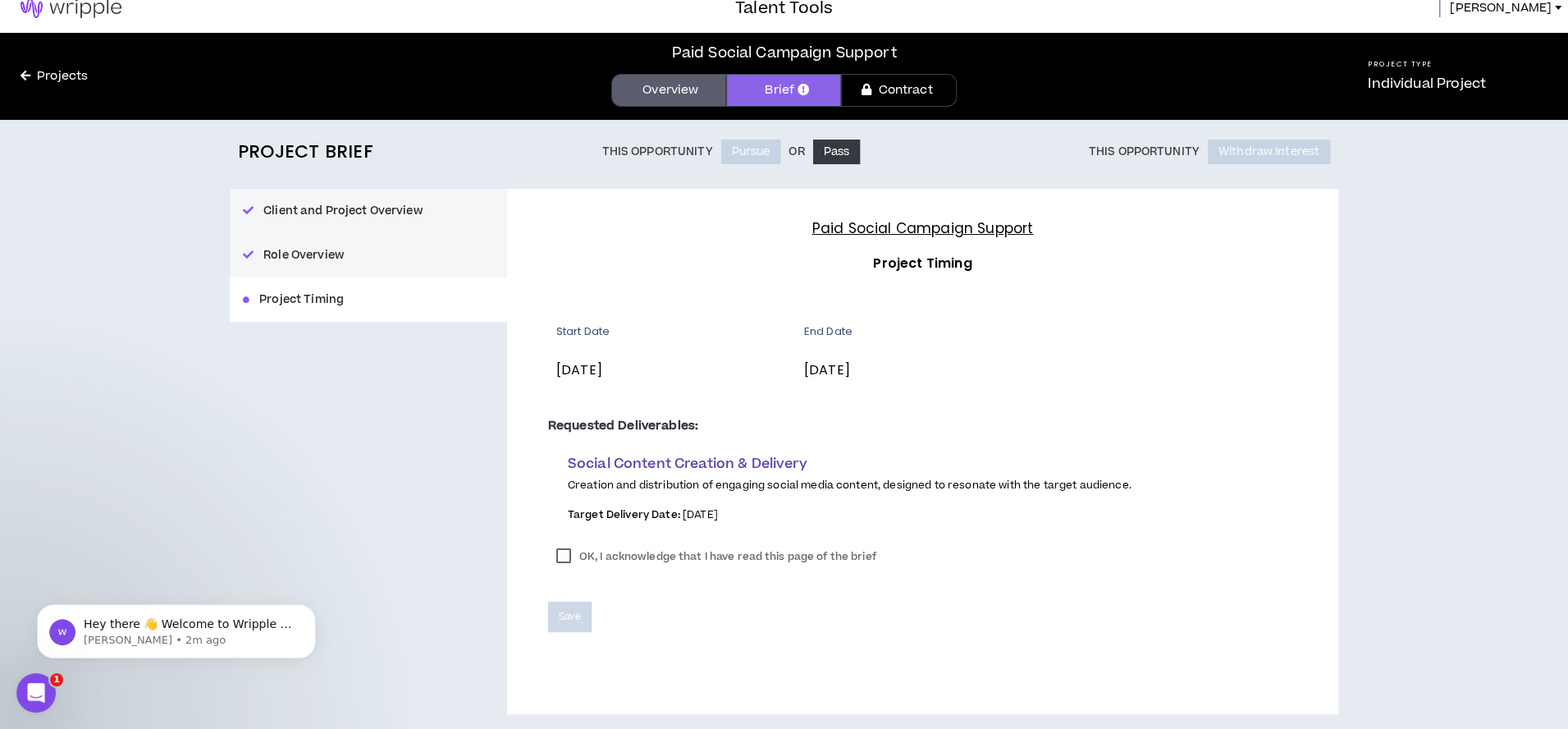
click at [565, 544] on label "OK, I acknowledge that I have read this page of the brief" at bounding box center [717, 556] width 337 height 24
click at [562, 626] on button "Save" at bounding box center [570, 616] width 43 height 30
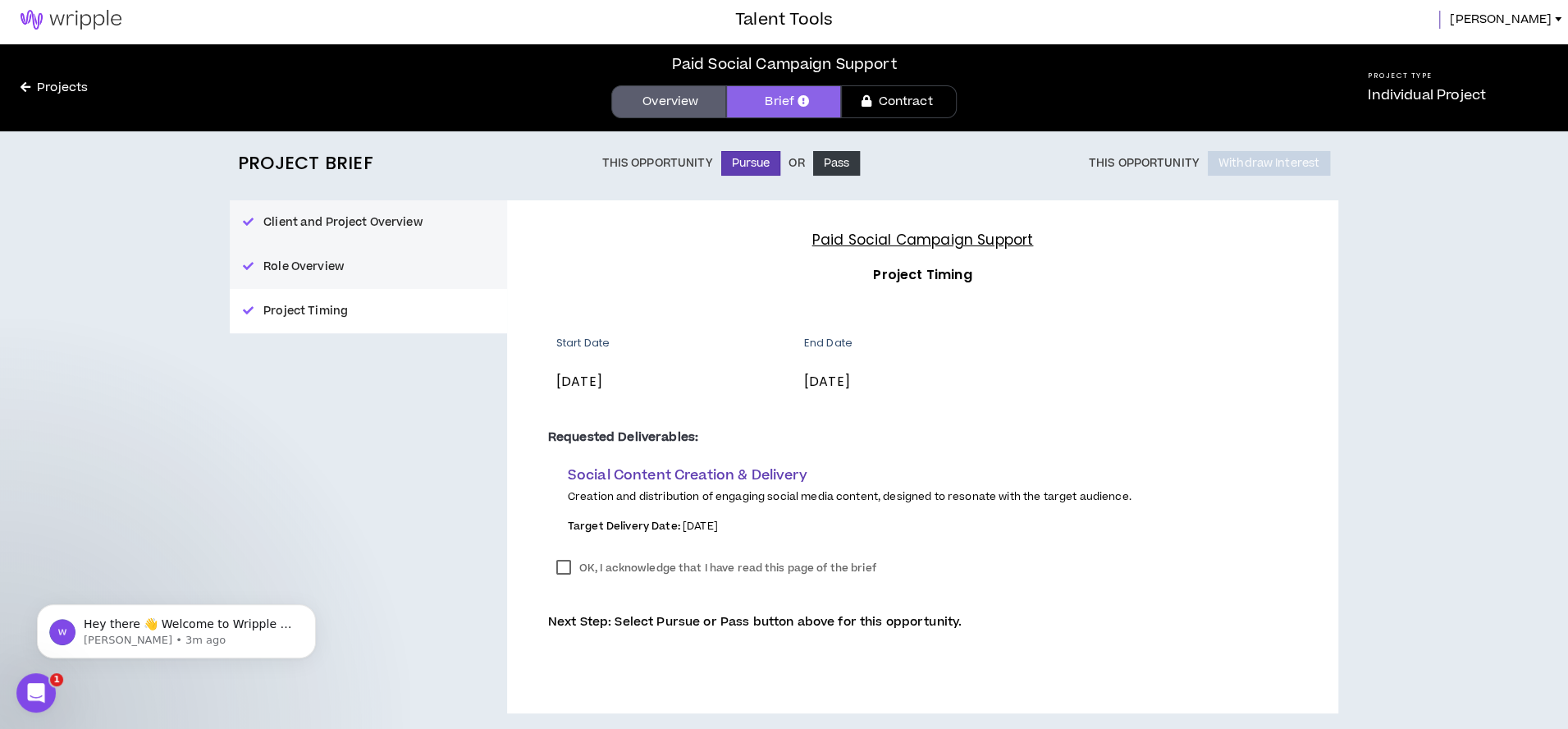
scroll to position [0, 0]
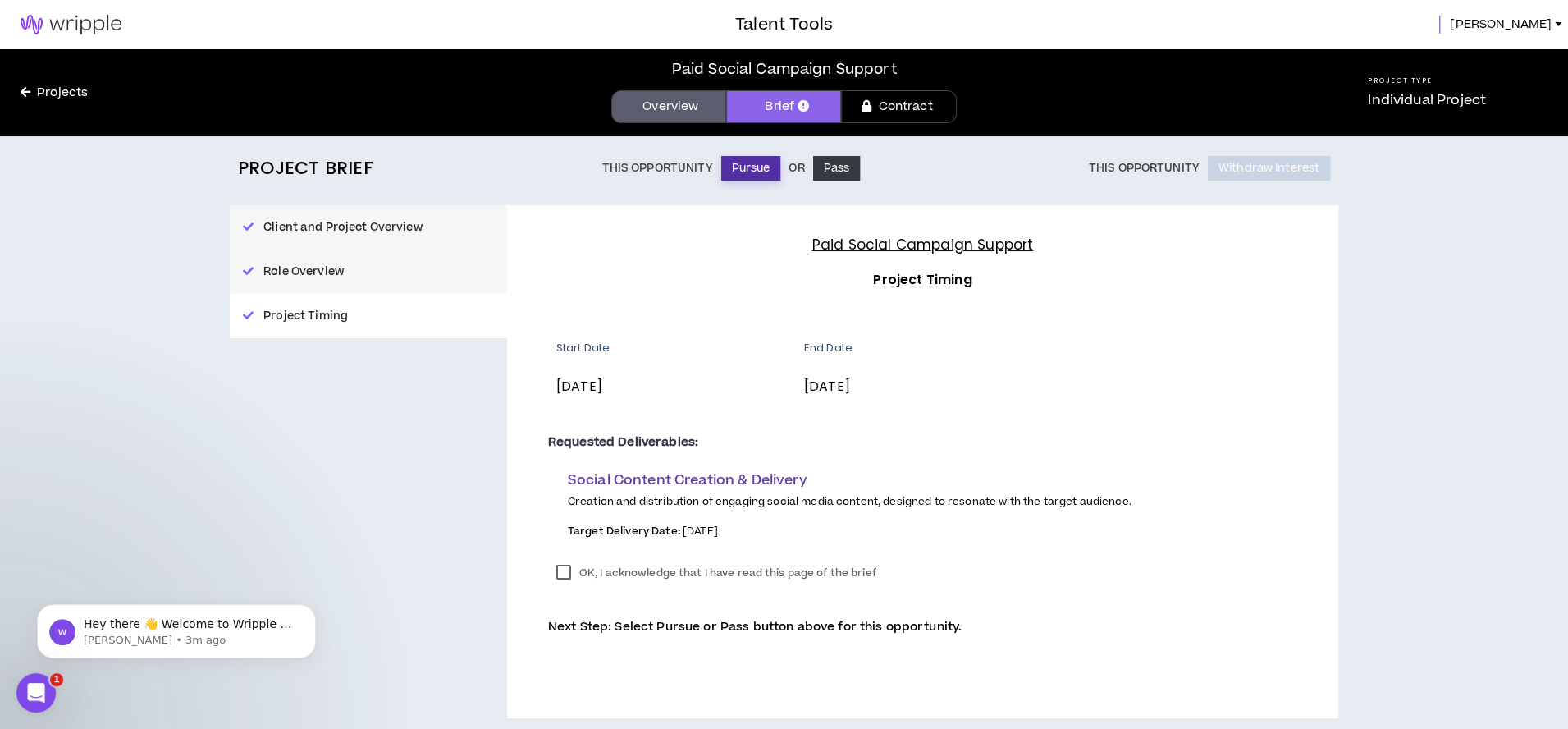
click at [749, 166] on button "Pursue" at bounding box center [752, 168] width 60 height 24
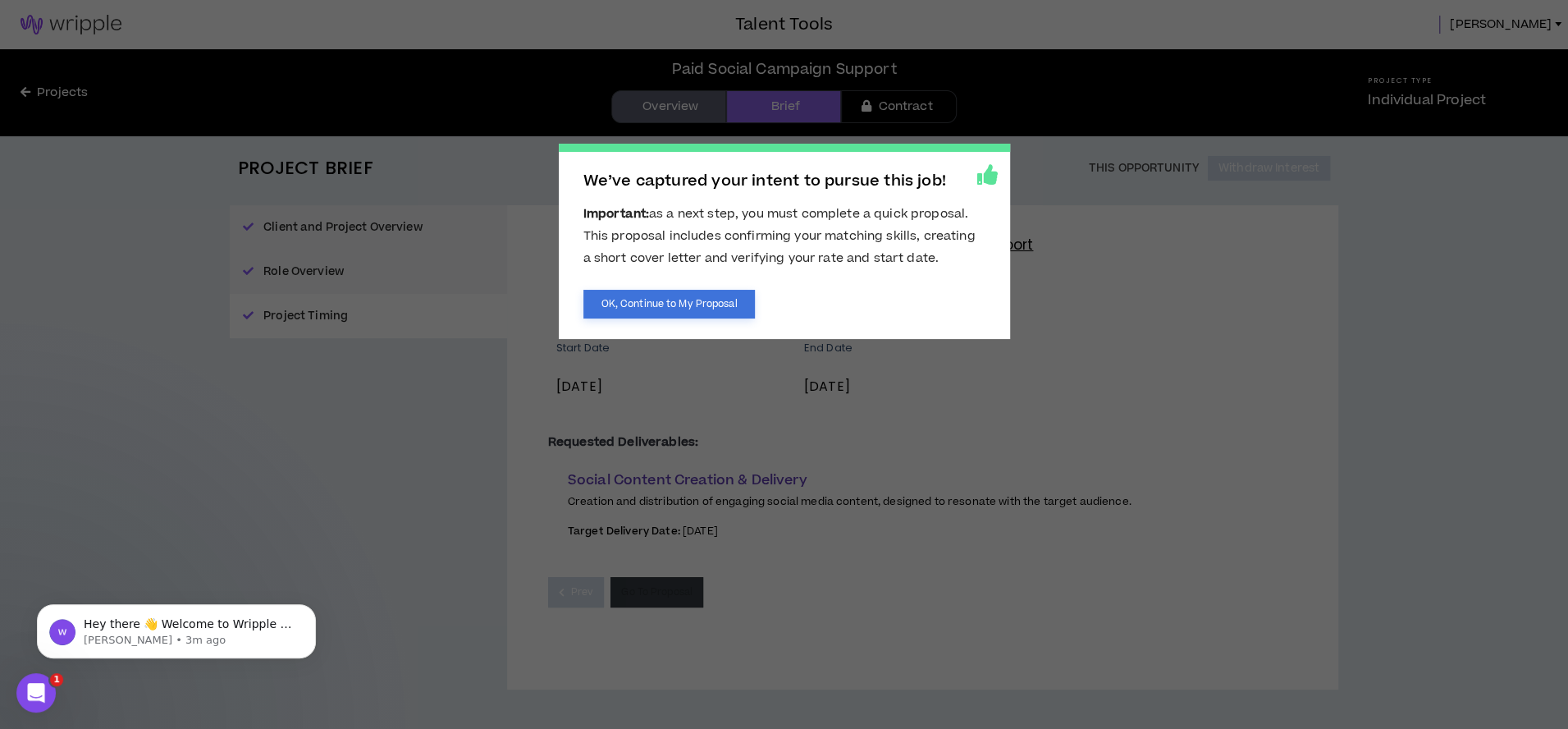
click at [709, 312] on button "OK, Continue to My Proposal" at bounding box center [669, 304] width 172 height 29
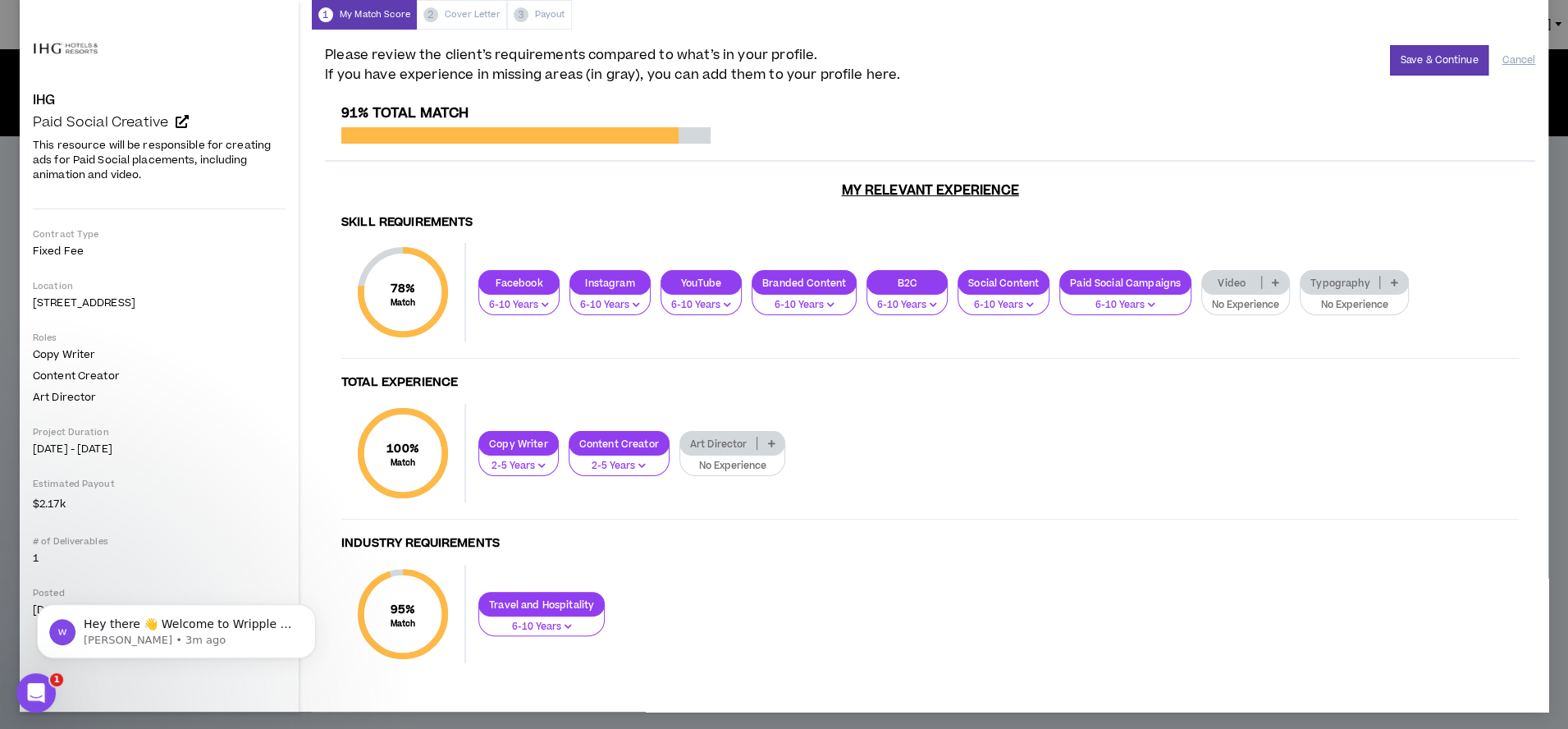
scroll to position [66, 0]
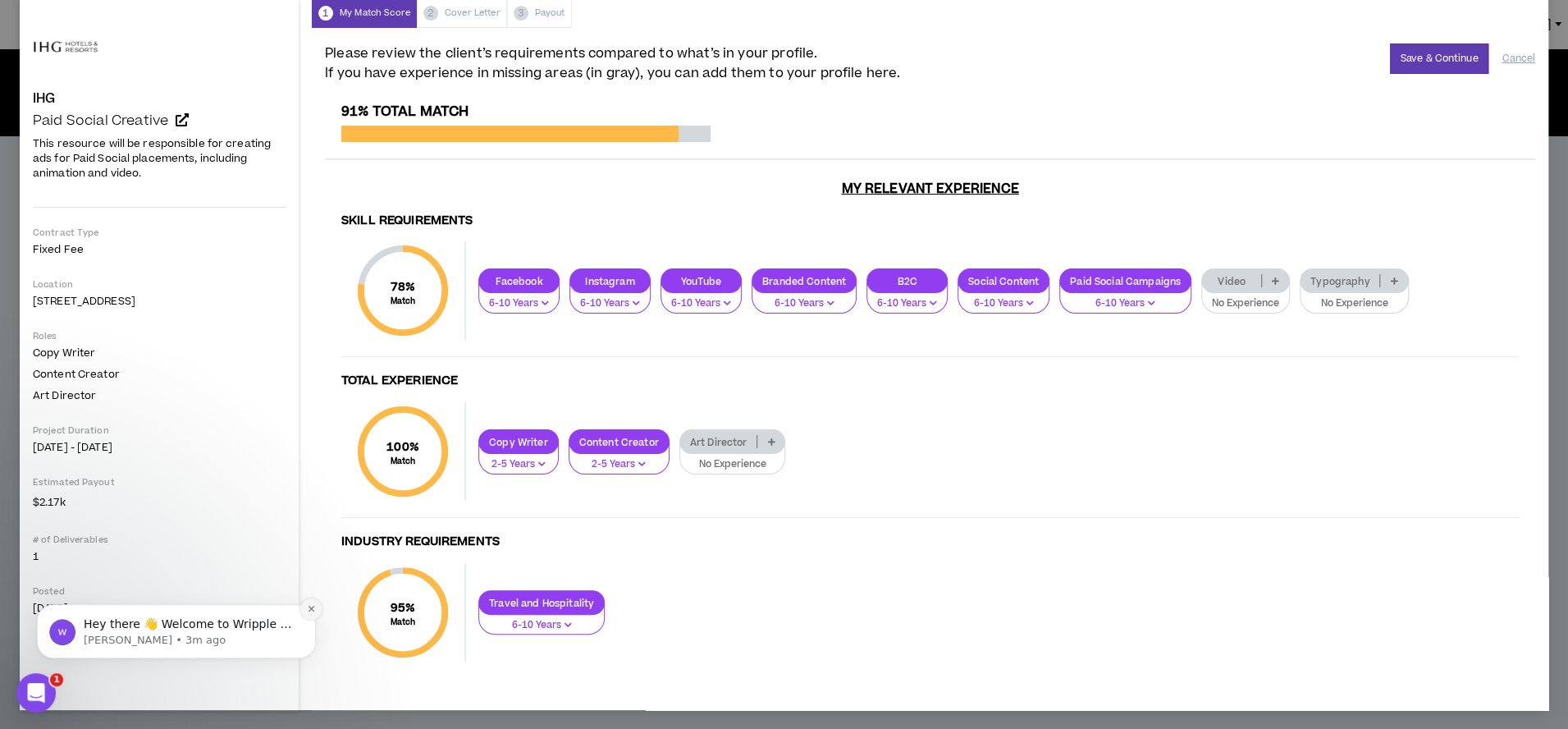
click at [307, 607] on icon "Dismiss notification" at bounding box center [311, 609] width 9 height 9
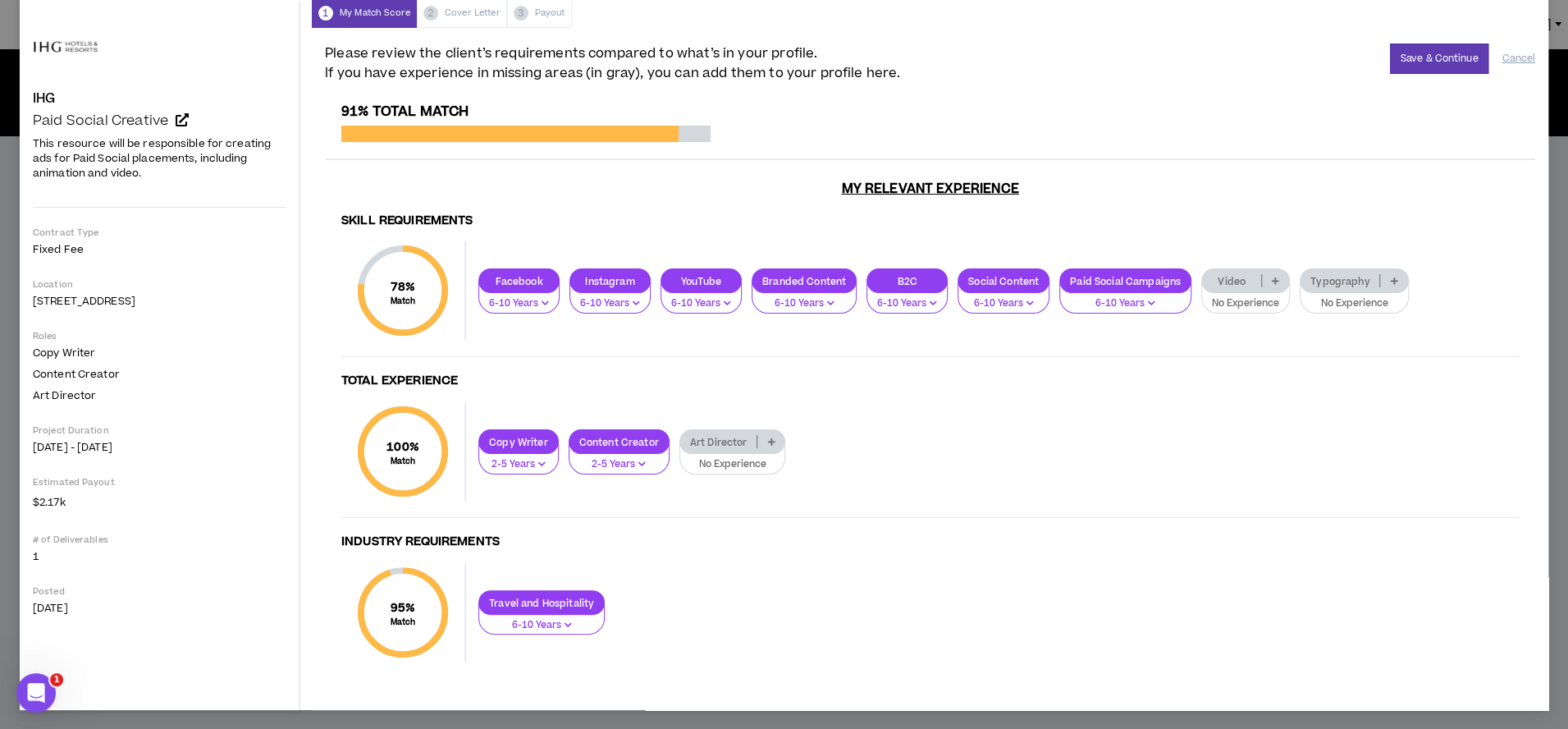
click at [1237, 289] on div "Video" at bounding box center [1245, 280] width 88 height 24
click at [1259, 356] on span "6-10 Years" at bounding box center [1241, 359] width 69 height 18
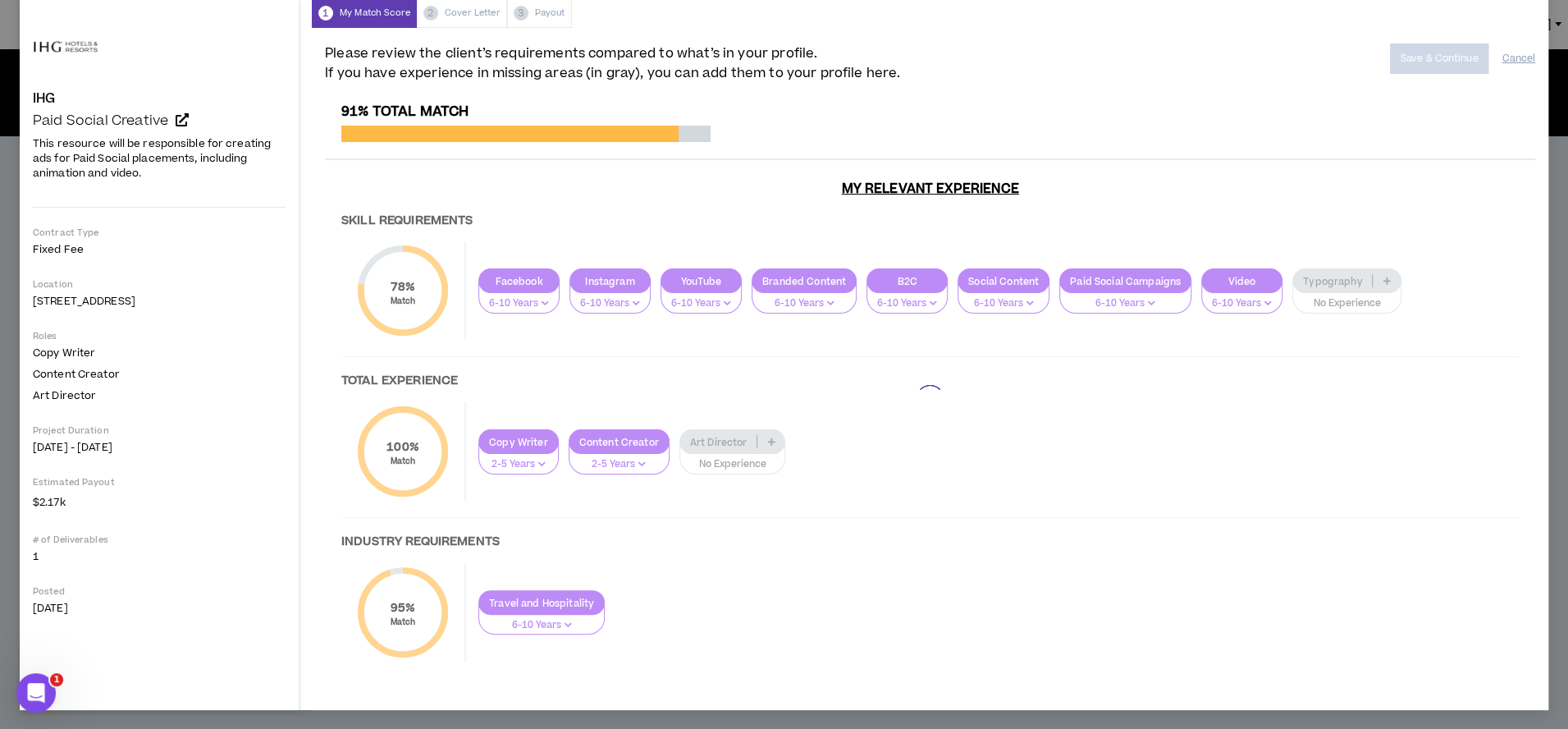
click at [1333, 289] on div at bounding box center [929, 399] width 1211 height 591
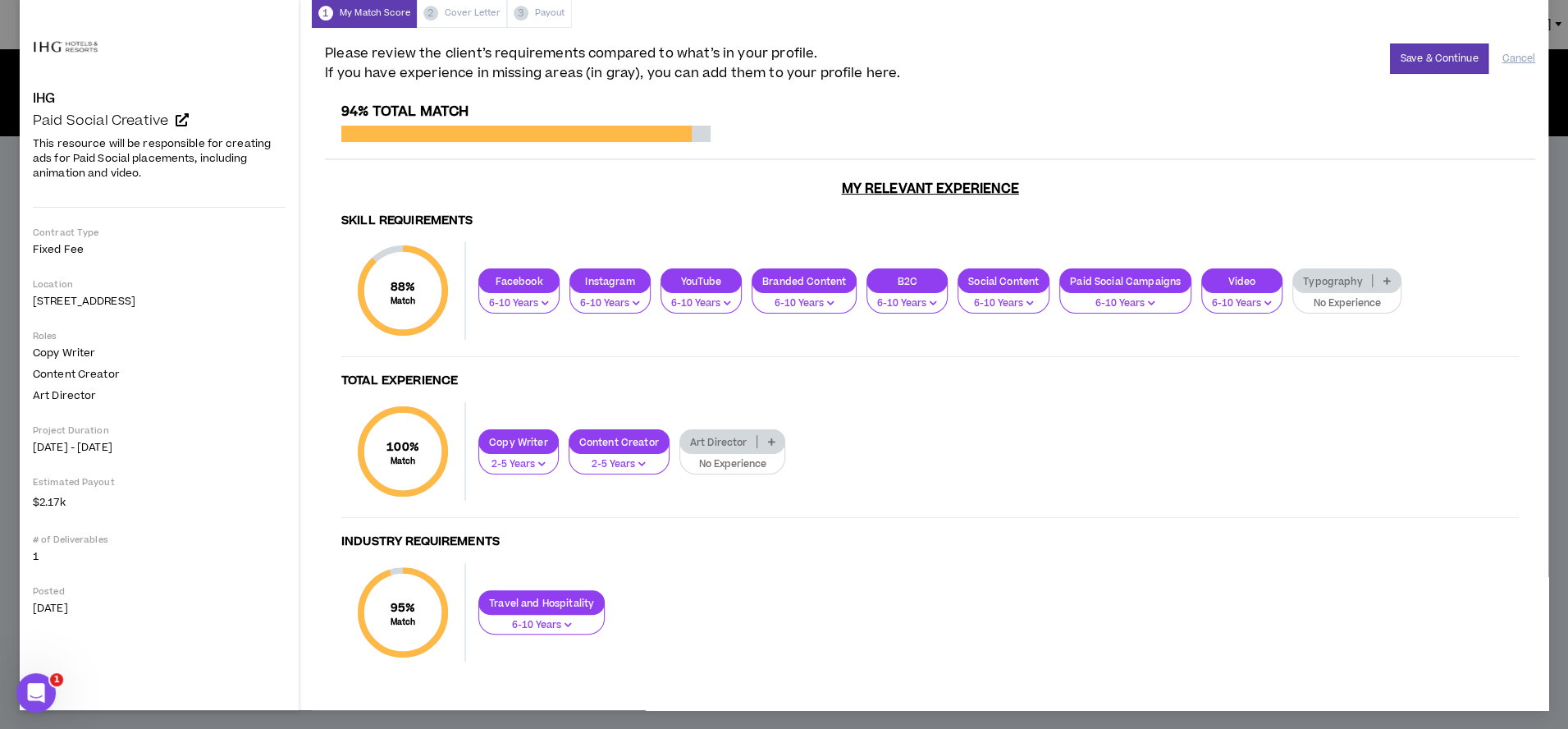
click at [1333, 289] on div "Typography" at bounding box center [1347, 280] width 109 height 24
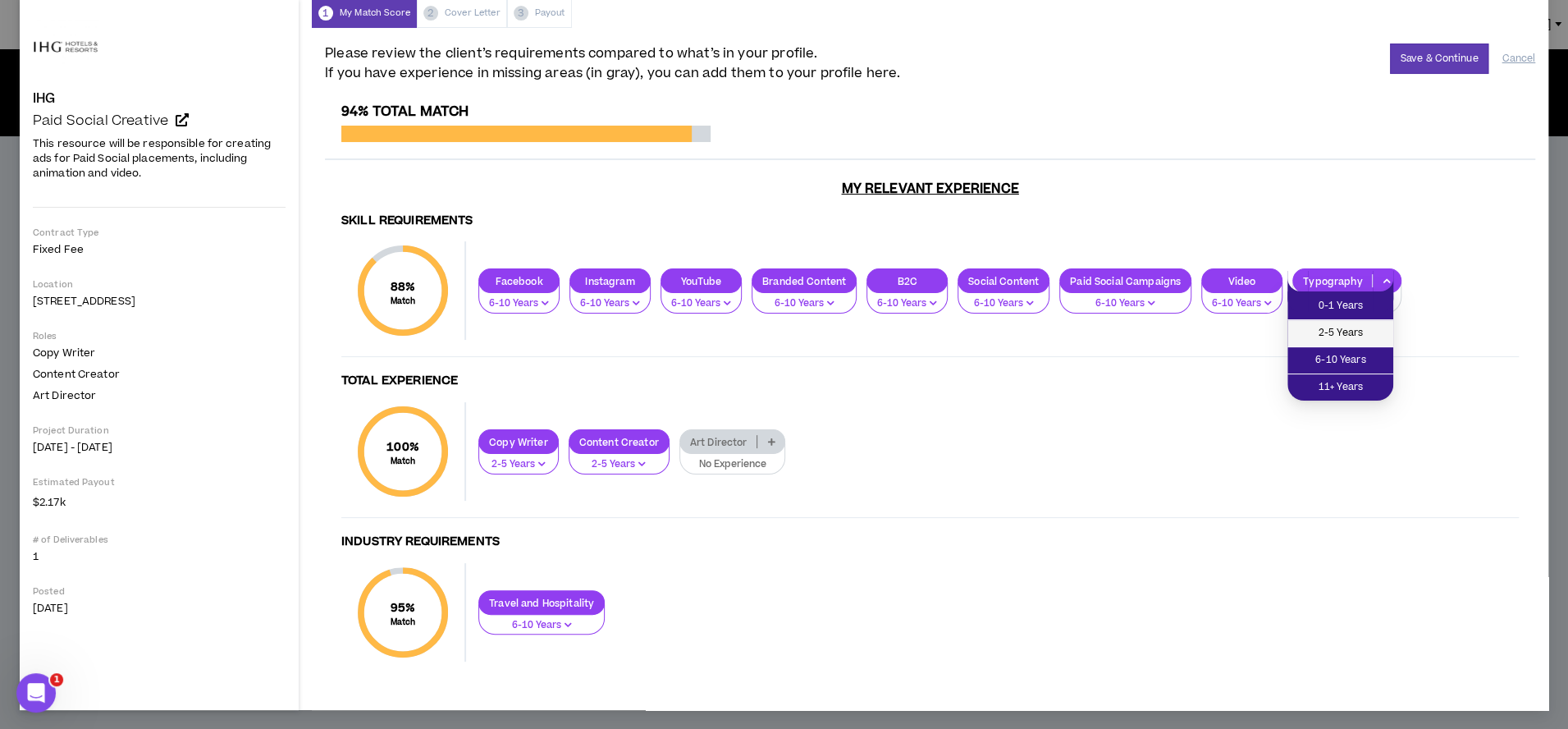
click at [1346, 339] on span "2-5 Years" at bounding box center [1340, 333] width 87 height 18
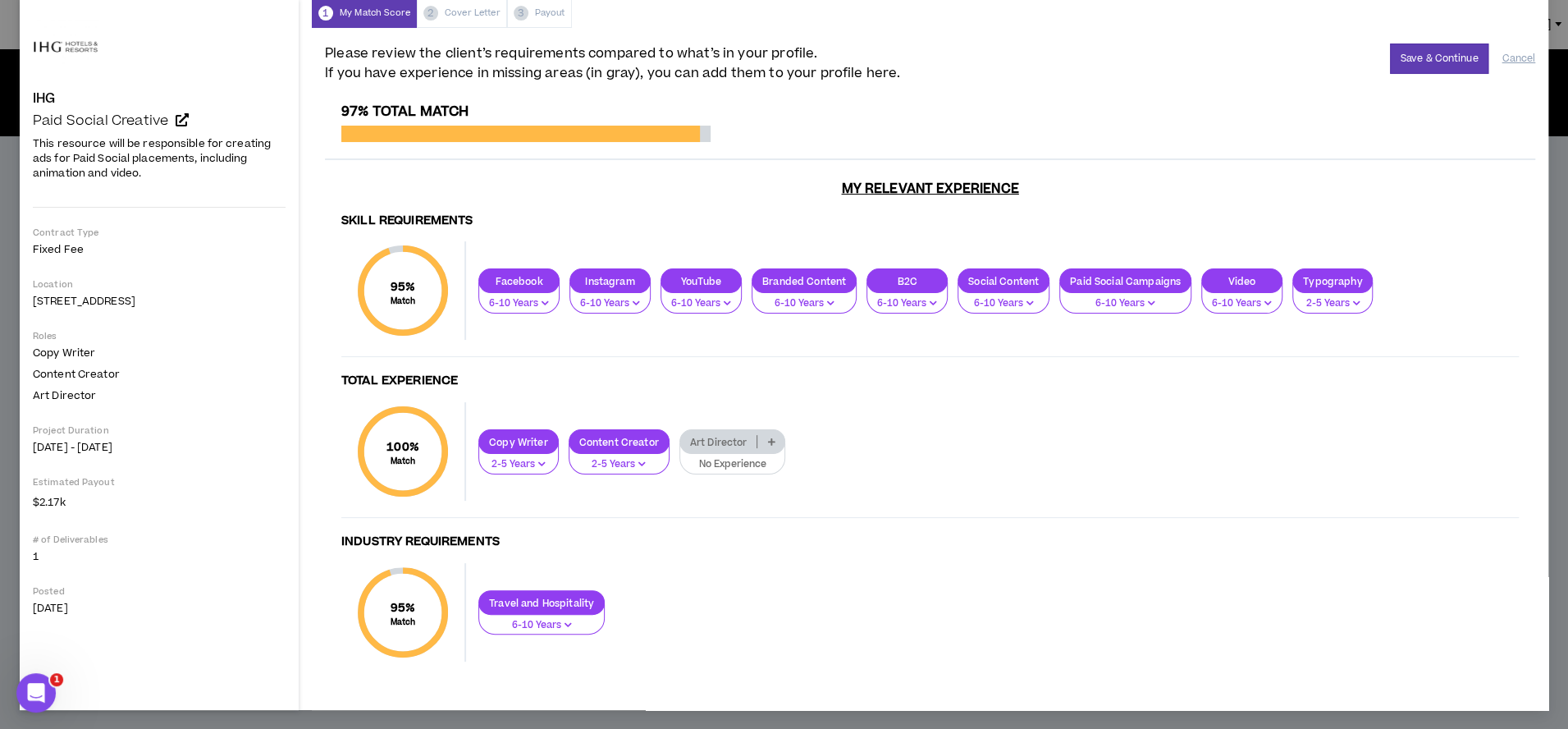
click at [734, 464] on p "No Experience" at bounding box center [733, 465] width 86 height 15
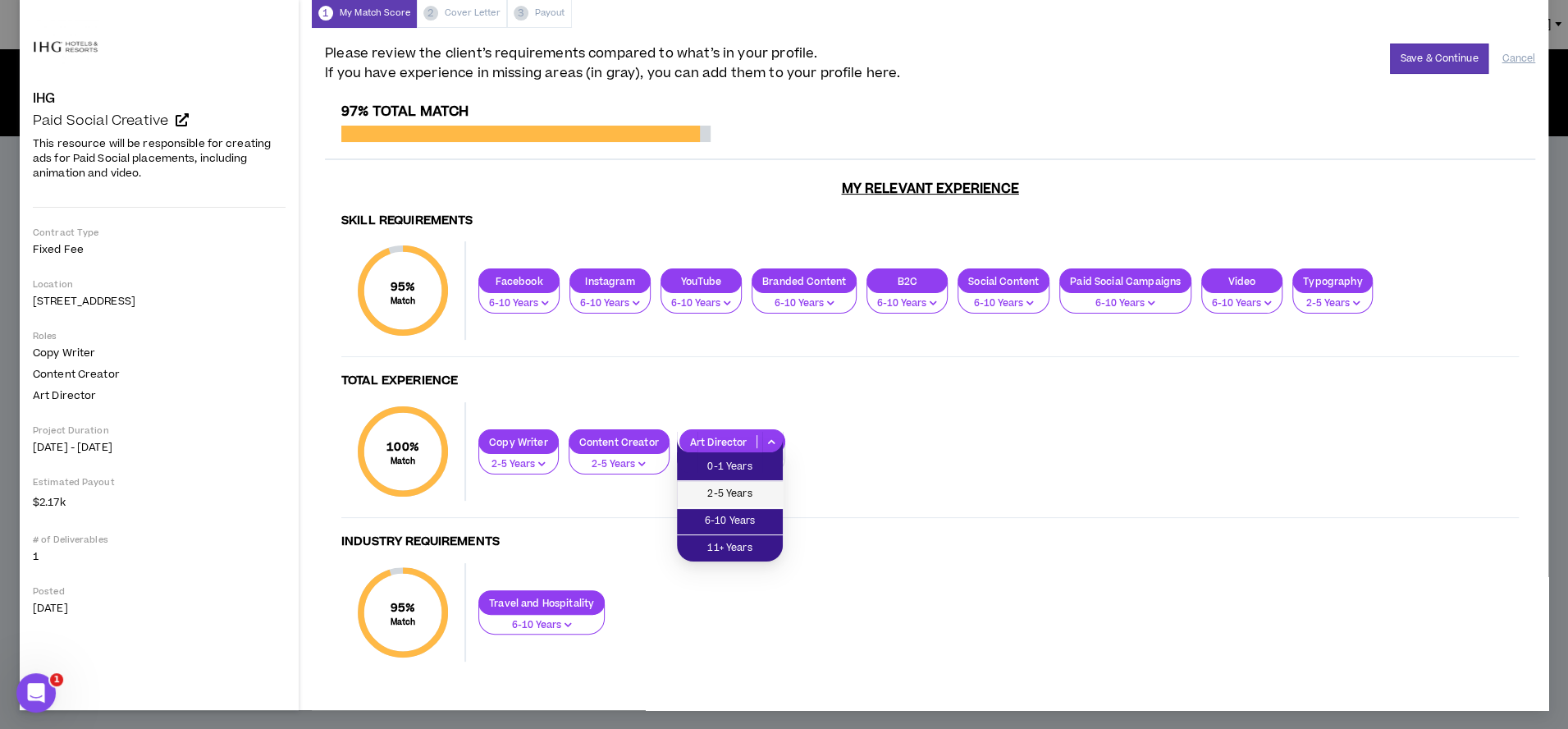
click at [752, 498] on span "2-5 Years" at bounding box center [730, 494] width 87 height 18
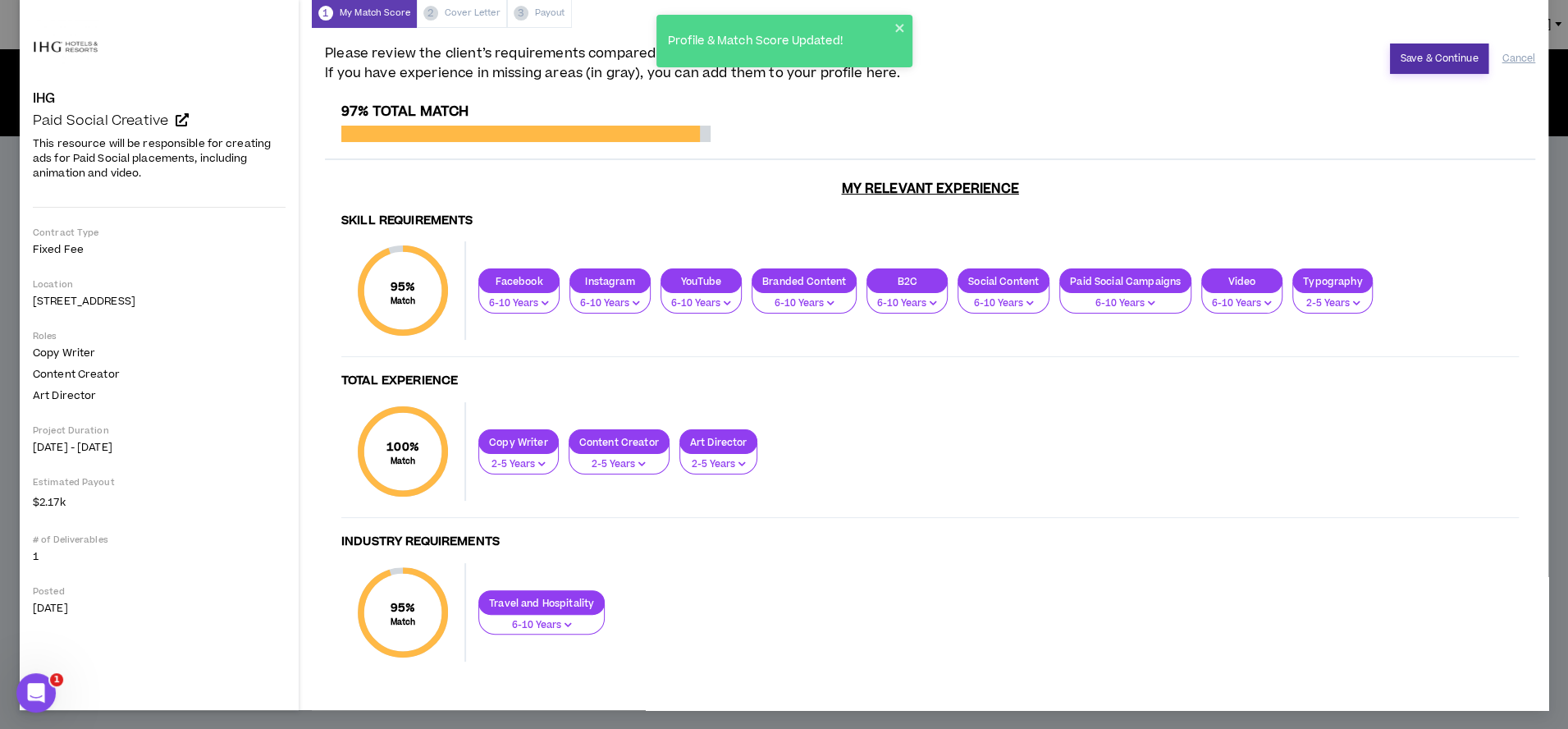
click at [1445, 60] on button "Save & Continue" at bounding box center [1440, 58] width 100 height 30
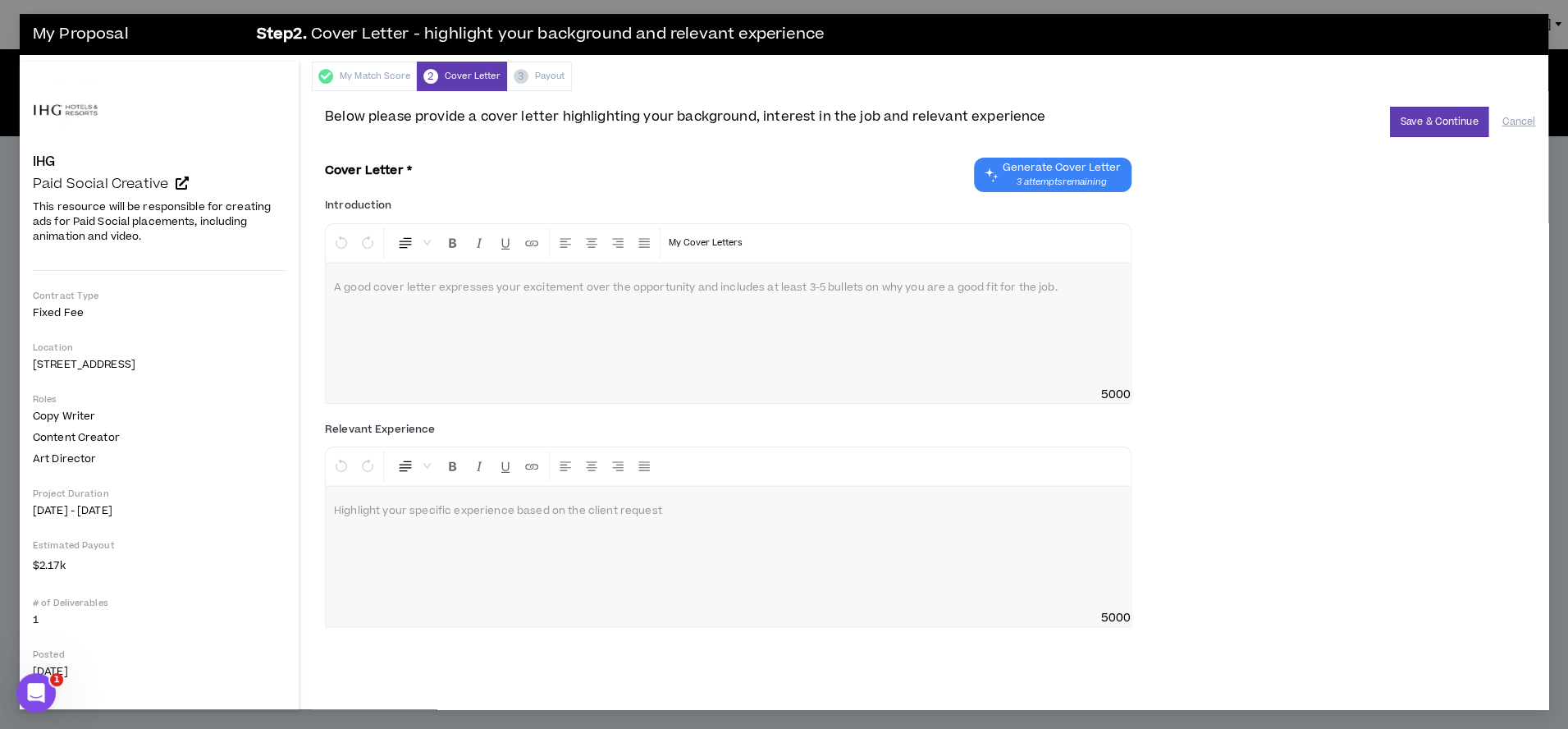
click at [1072, 170] on span "Generate Cover Letter" at bounding box center [1061, 167] width 119 height 13
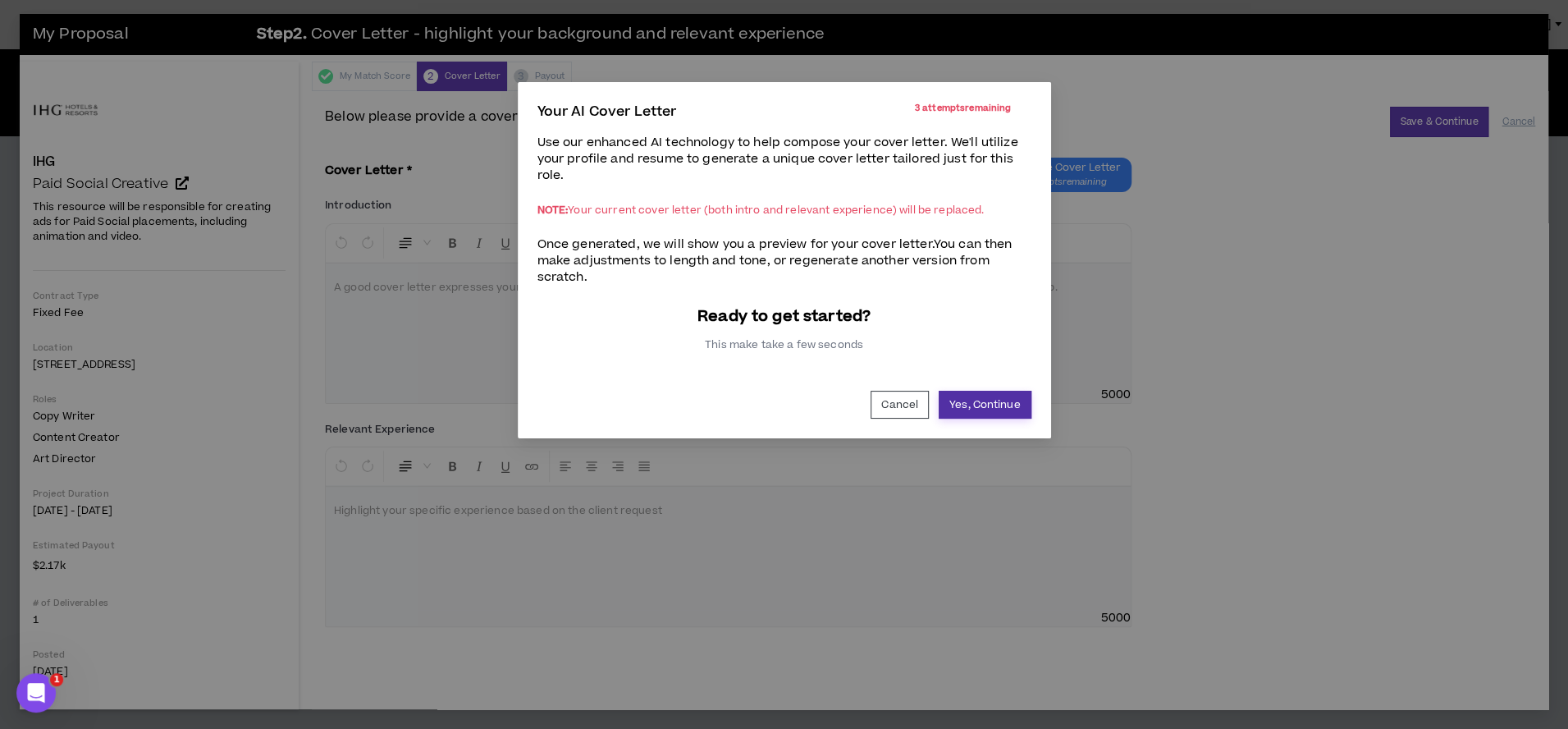
click at [1005, 409] on button "Yes, Continue" at bounding box center [985, 404] width 93 height 28
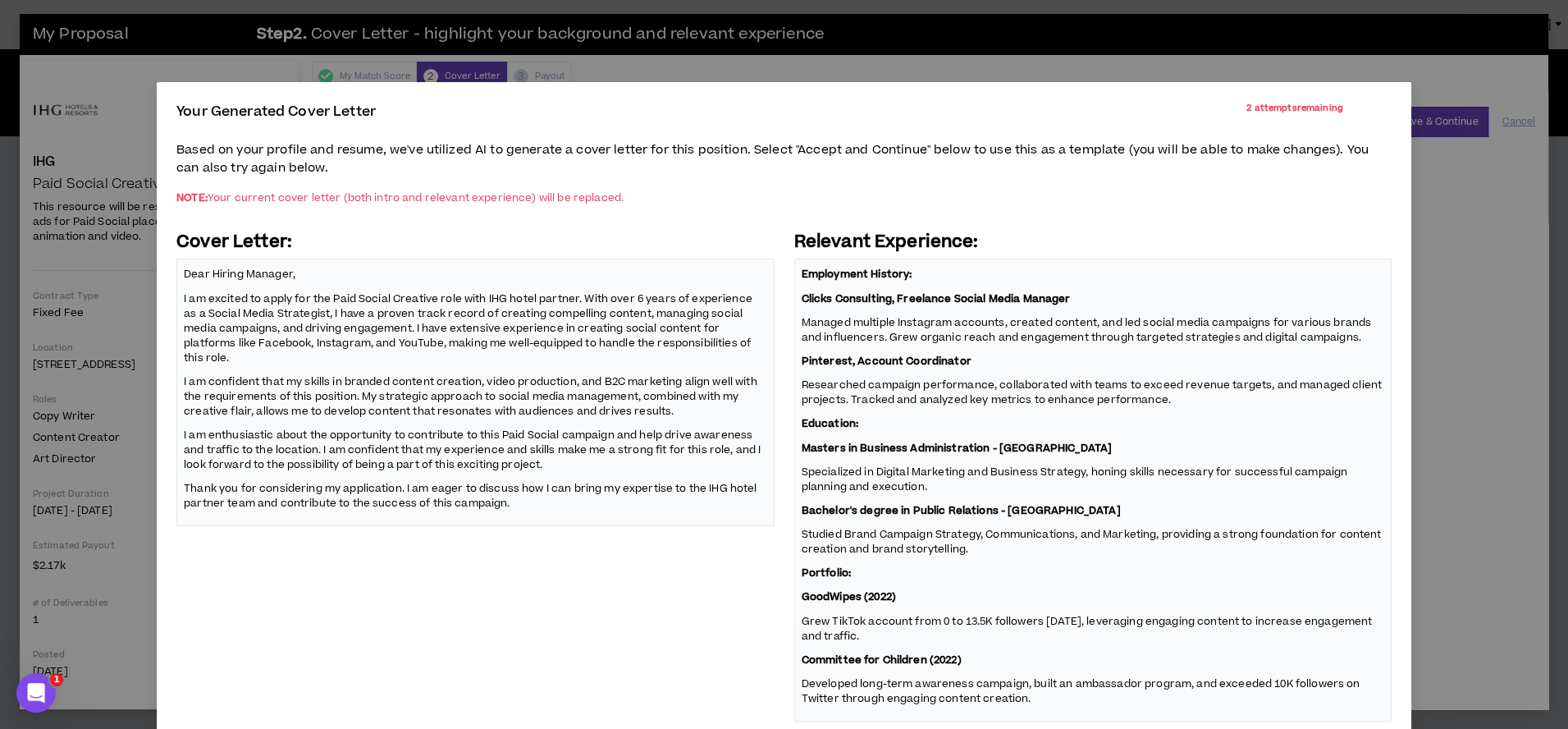
scroll to position [98, 0]
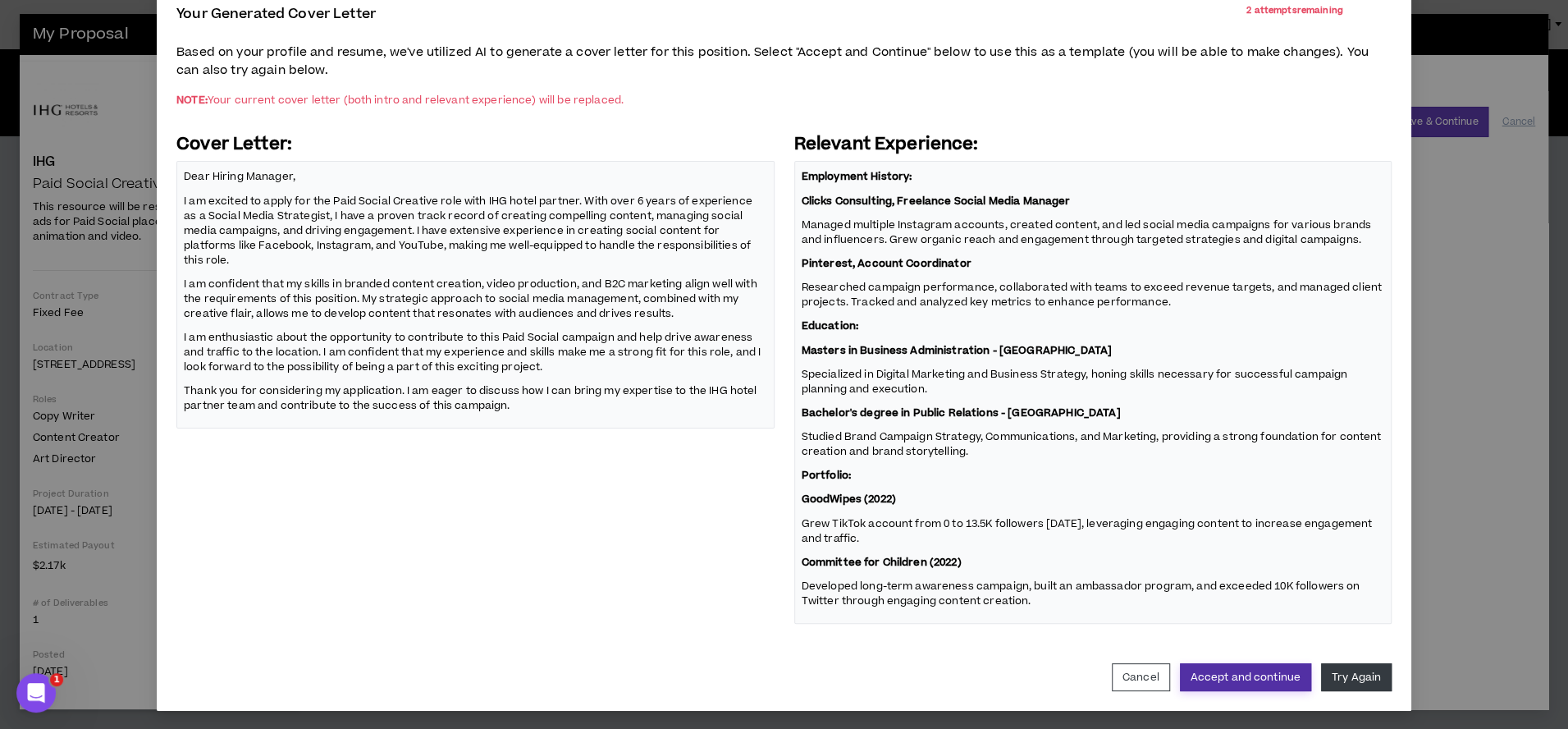
click at [1250, 672] on button "Accept and continue" at bounding box center [1245, 677] width 132 height 28
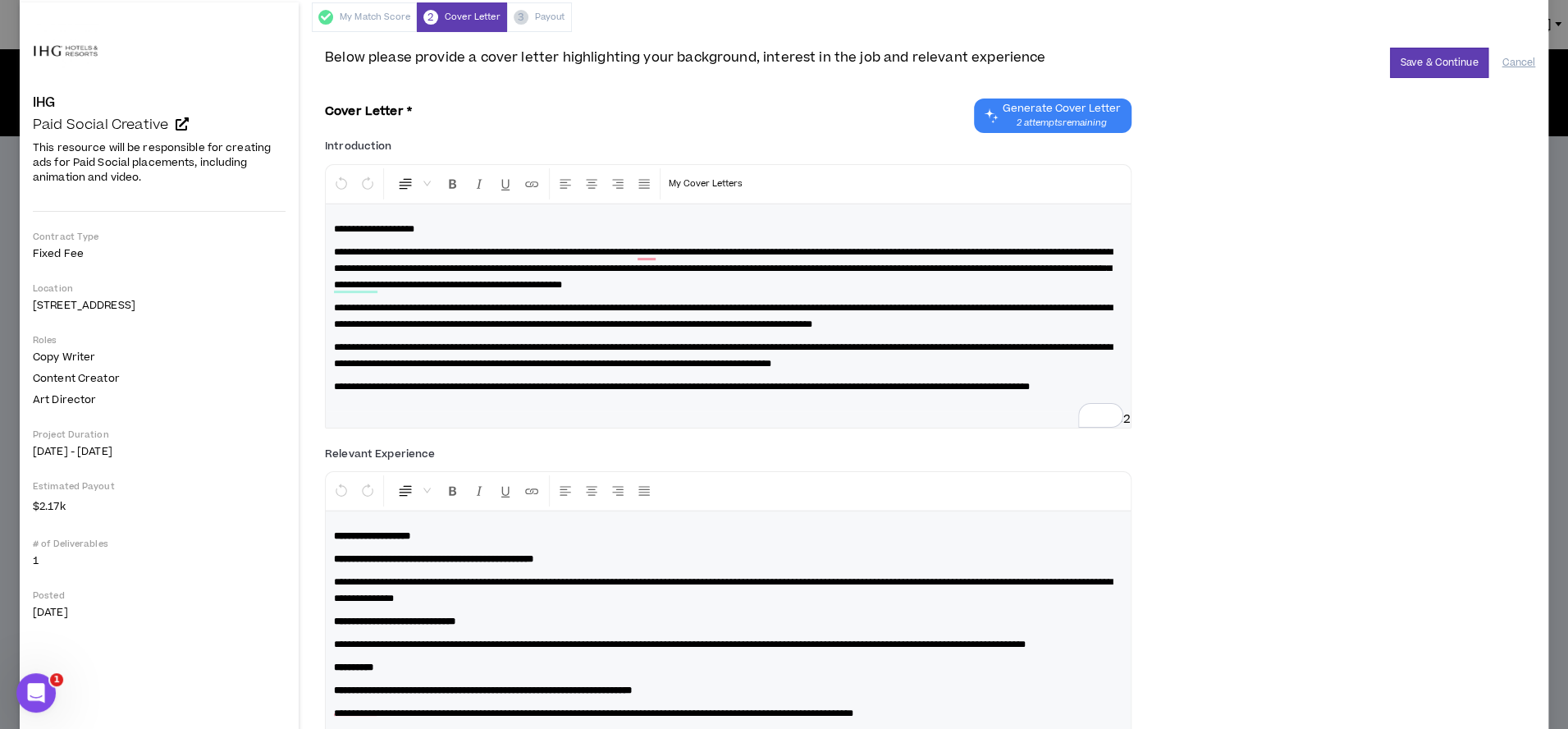
scroll to position [0, 0]
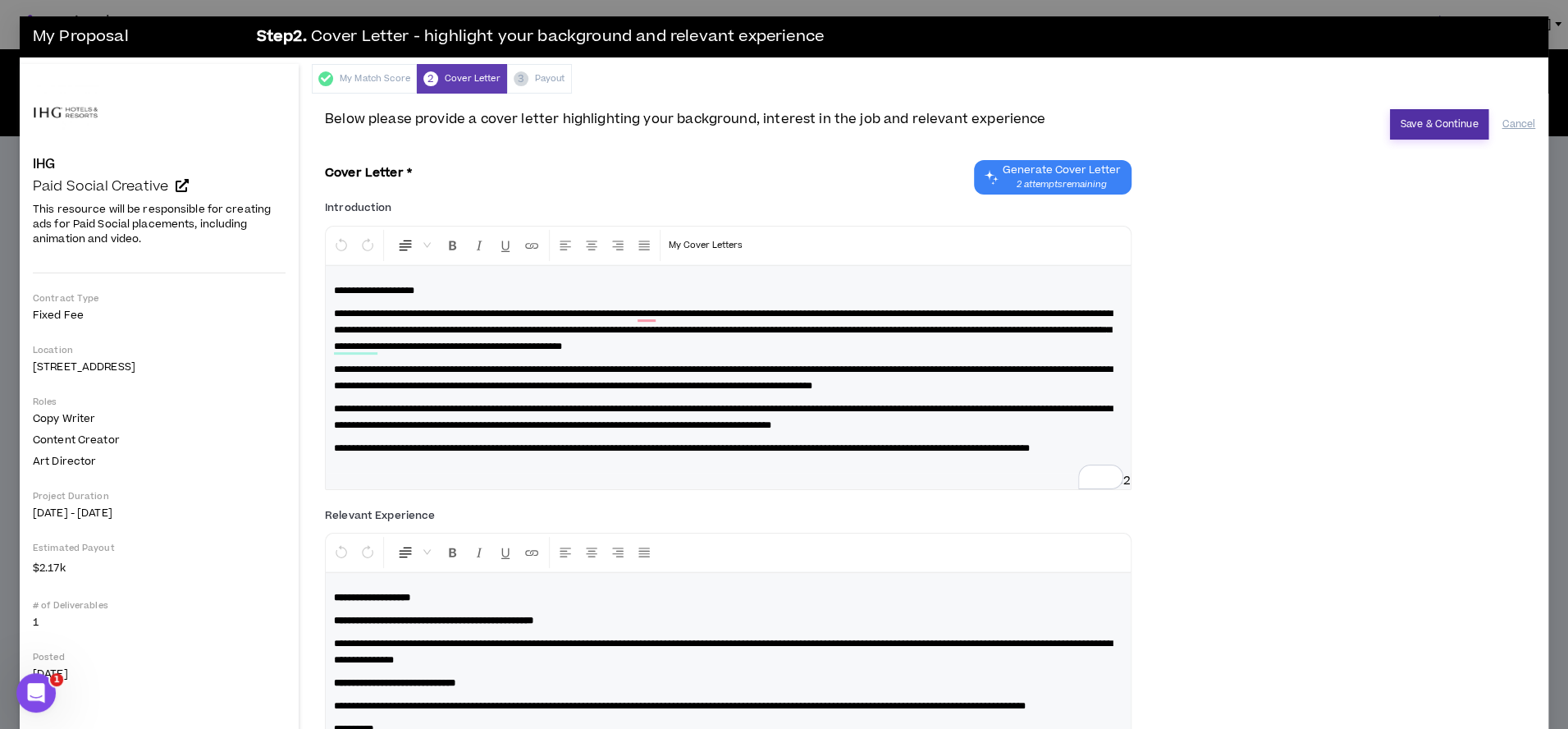
click at [1406, 123] on button "Save & Continue" at bounding box center [1440, 124] width 100 height 30
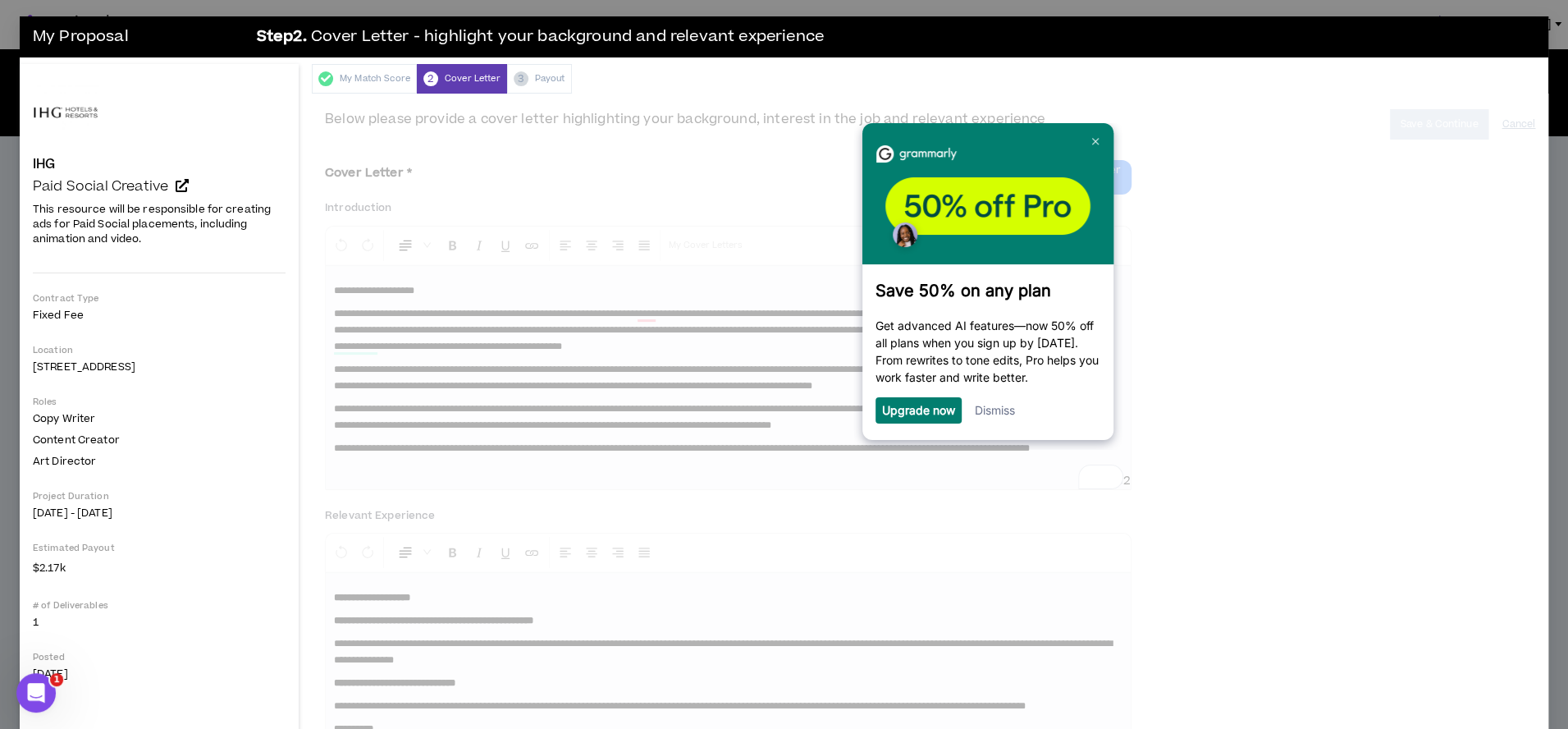
click at [1012, 406] on link "Dismiss" at bounding box center [994, 408] width 40 height 14
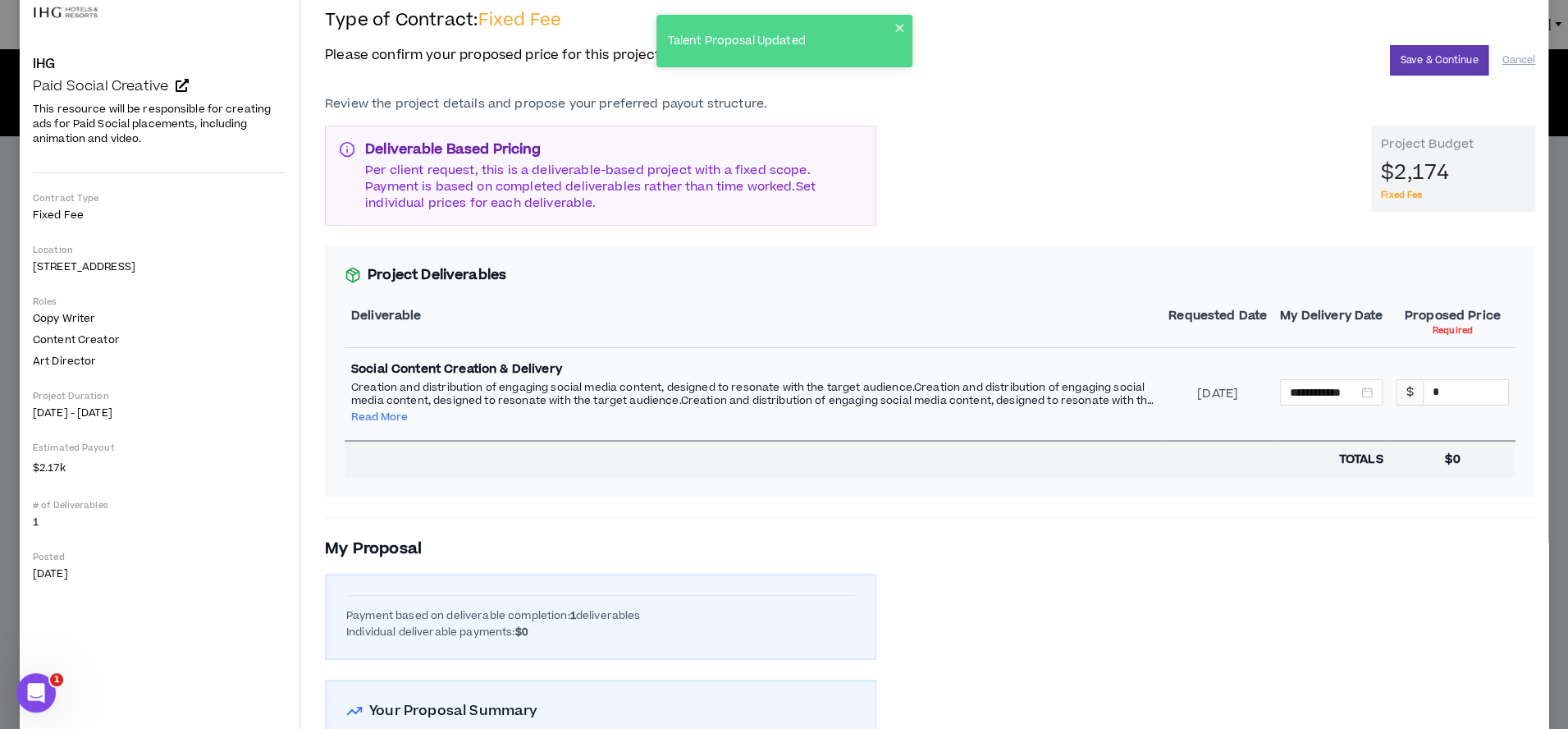
scroll to position [103, 0]
click at [1431, 386] on input "*" at bounding box center [1466, 389] width 85 height 24
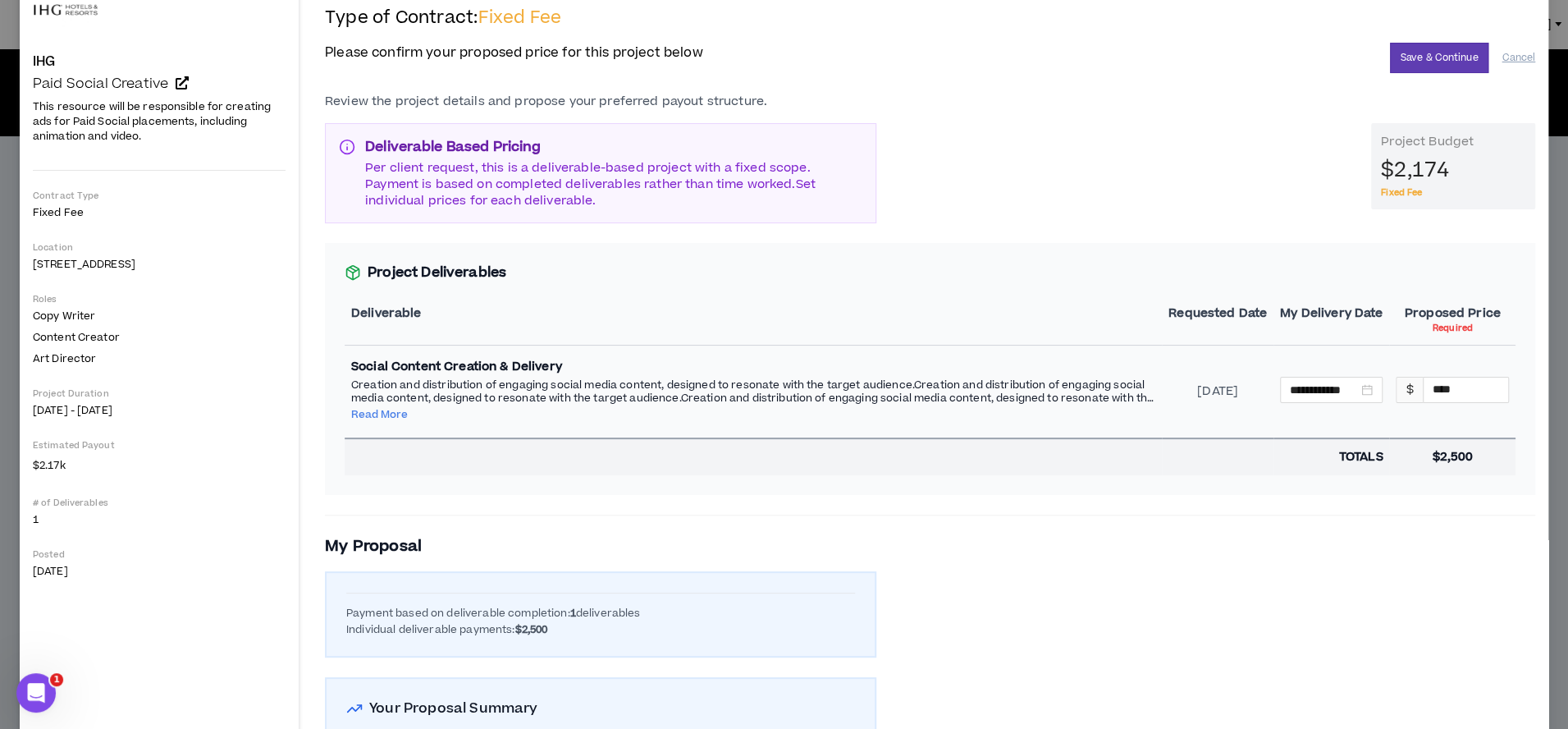
click at [1429, 573] on div "**********" at bounding box center [929, 508] width 1211 height 831
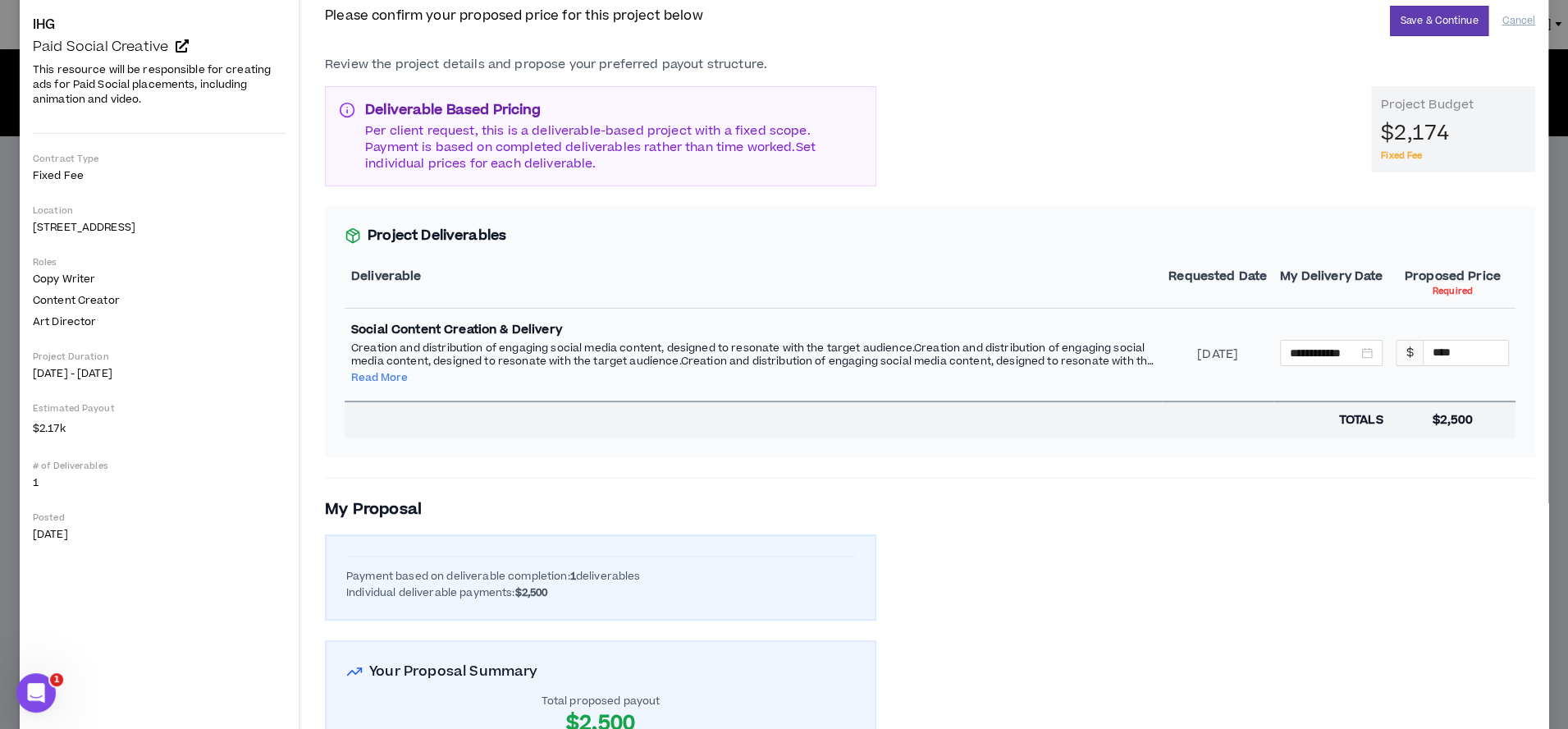
scroll to position [107, 0]
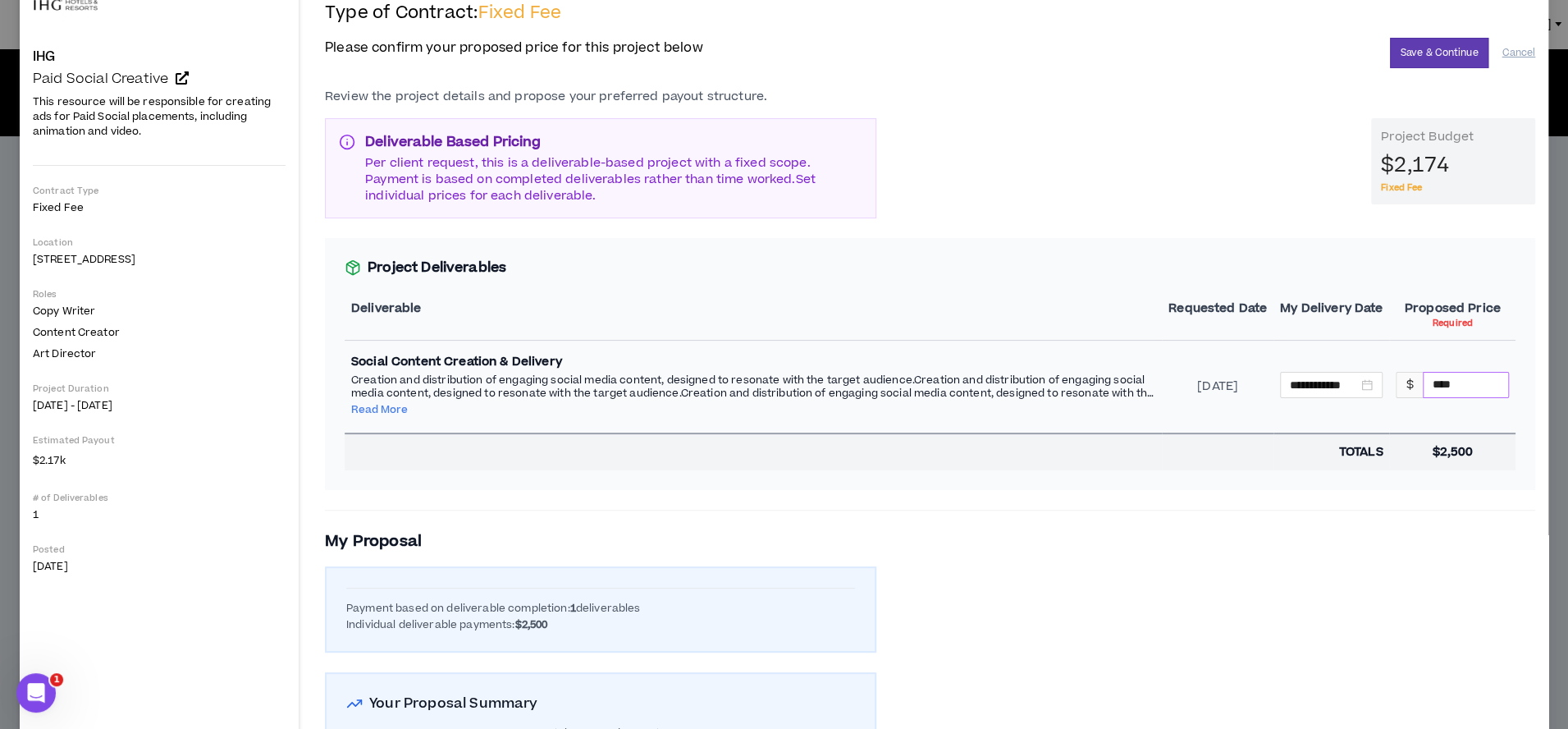
click at [1462, 380] on input "****" at bounding box center [1466, 385] width 85 height 24
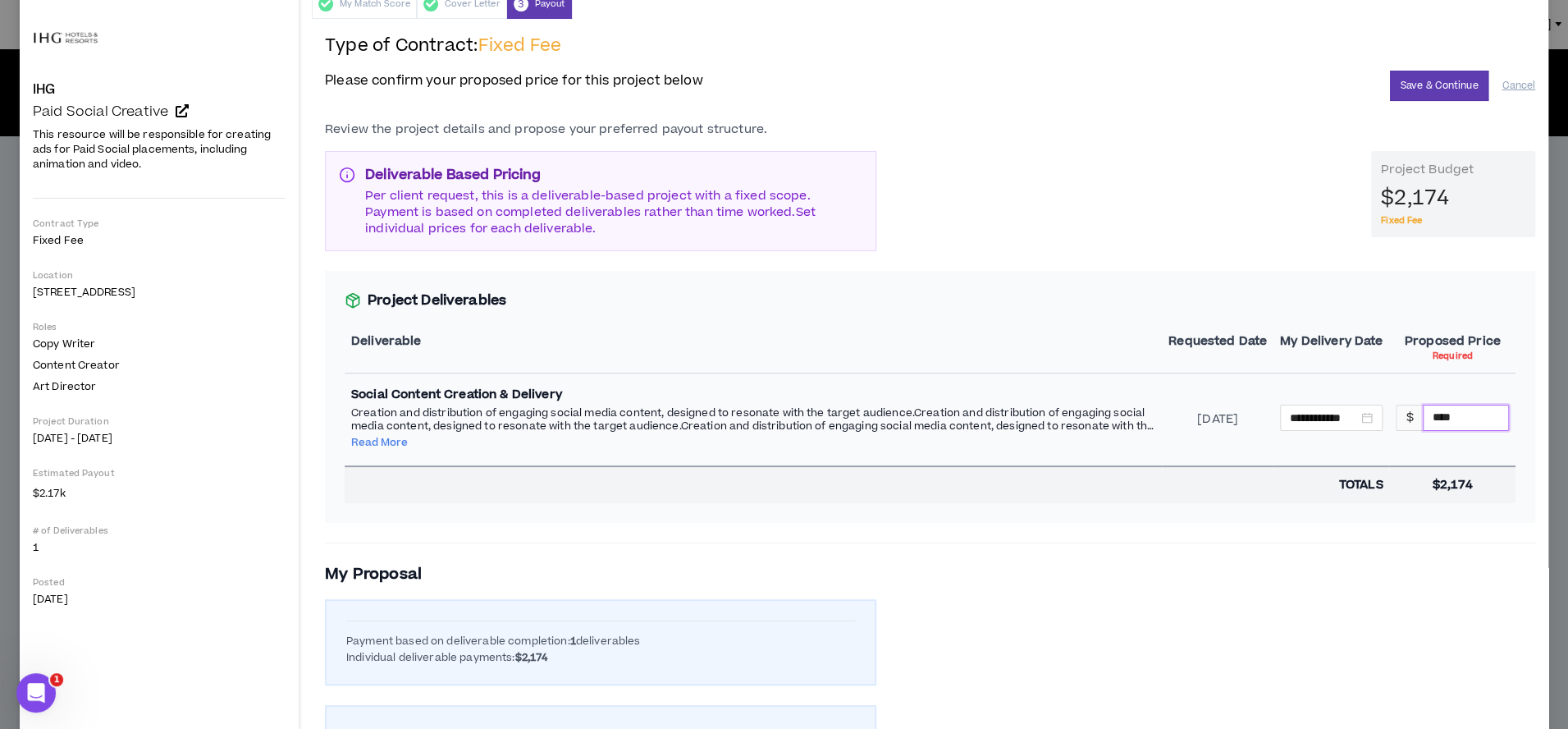
scroll to position [0, 0]
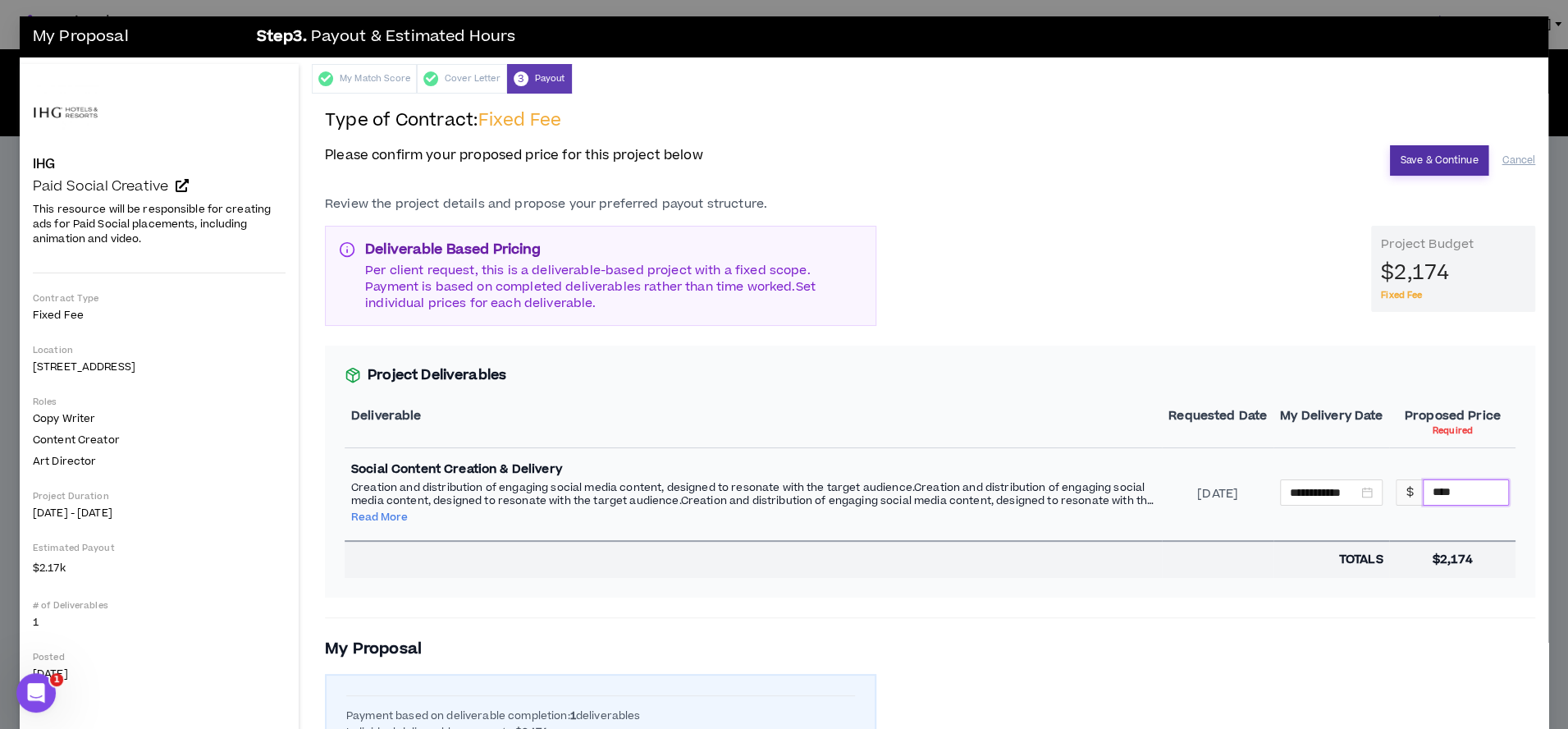
type input "****"
click at [1449, 150] on button "Save & Continue" at bounding box center [1440, 160] width 100 height 30
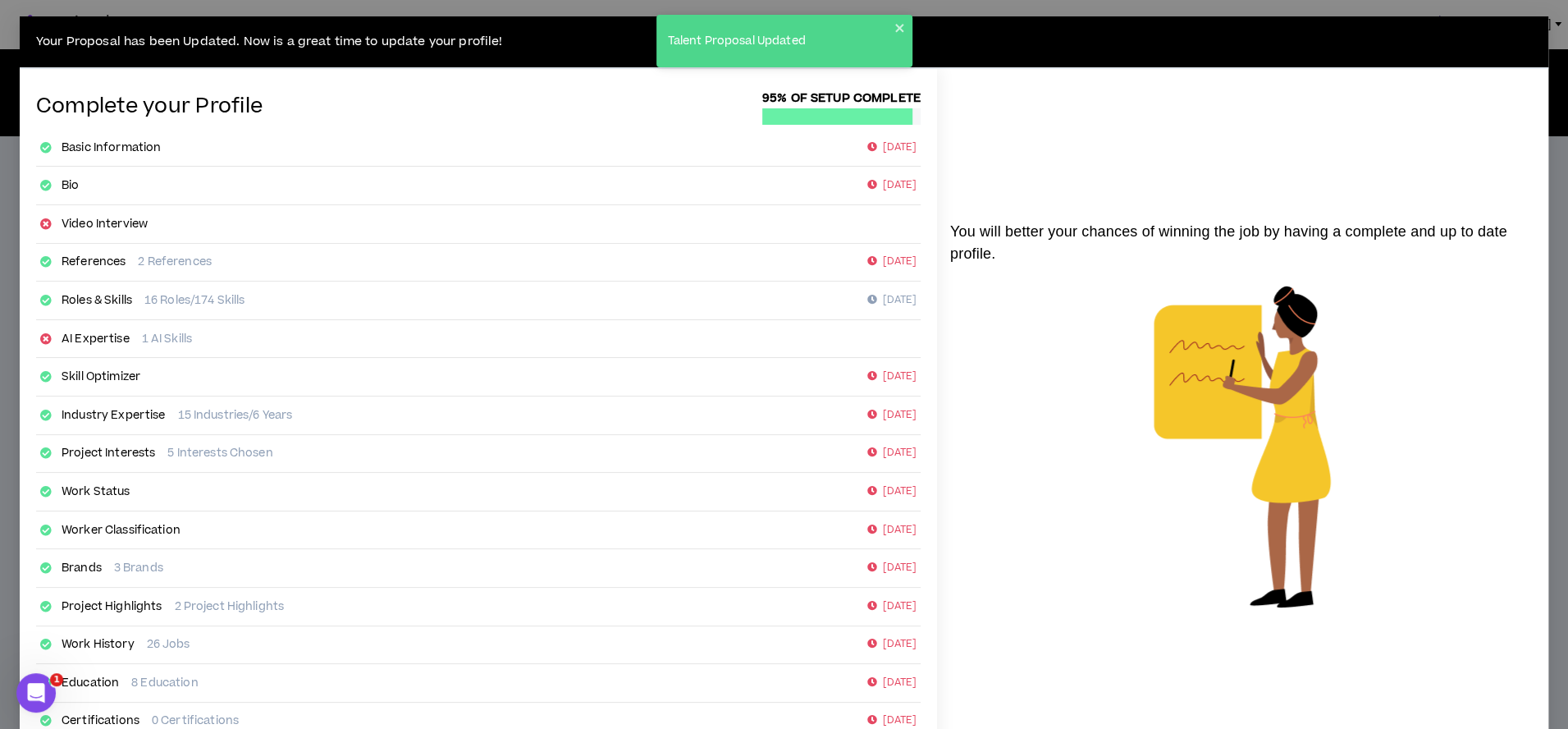
scroll to position [129, 0]
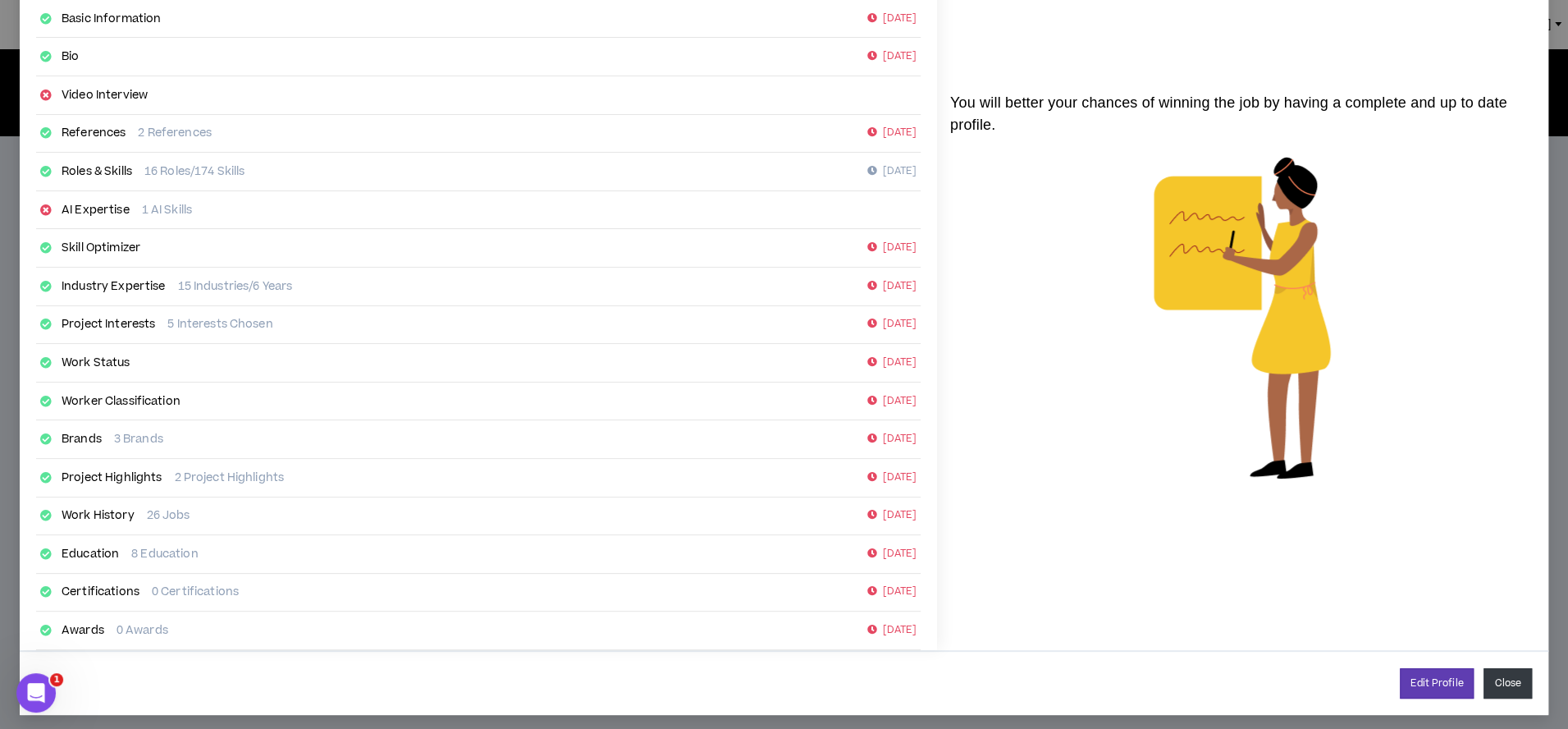
click at [1511, 678] on button "Close" at bounding box center [1507, 683] width 48 height 30
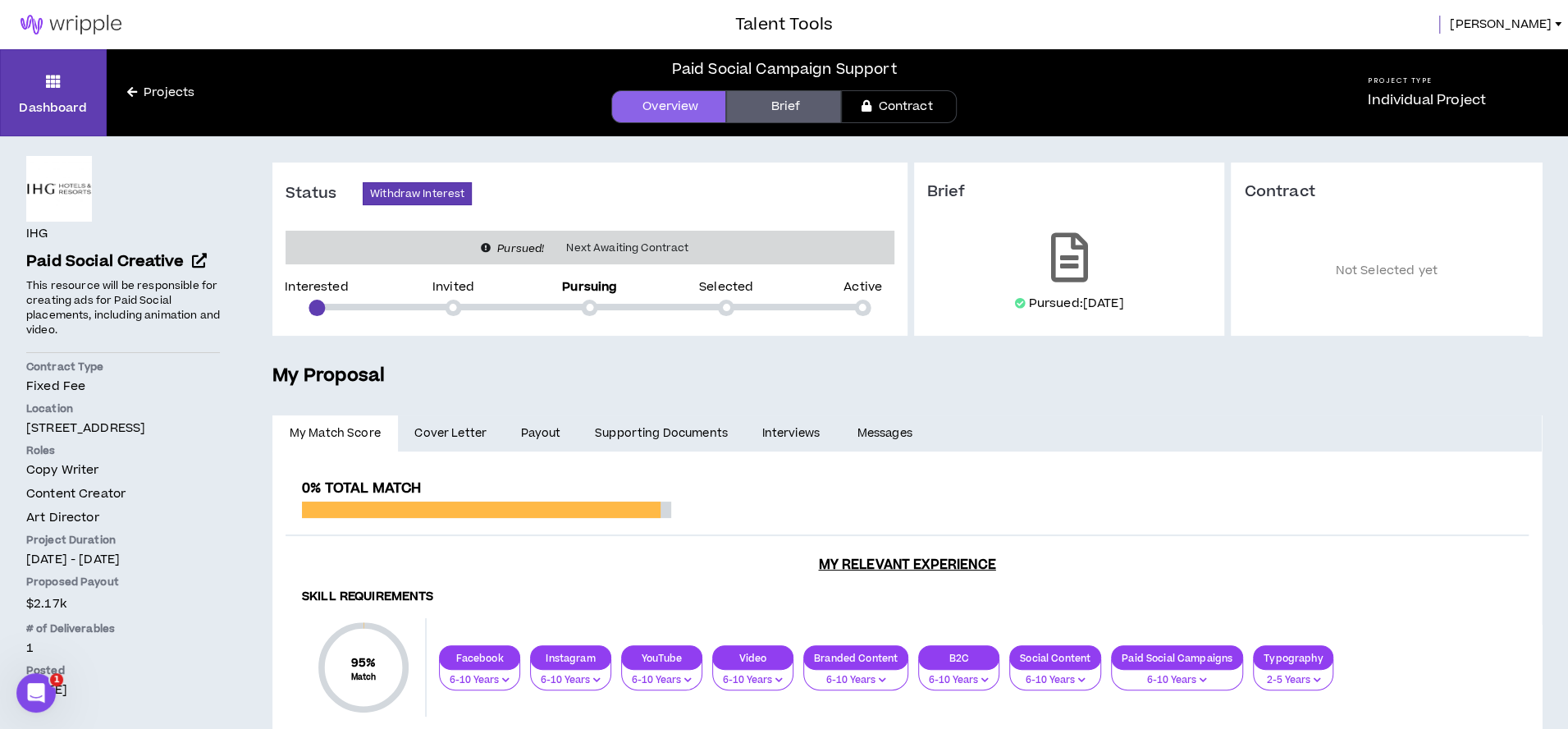
scroll to position [113, 0]
